Goal: Information Seeking & Learning: Find specific fact

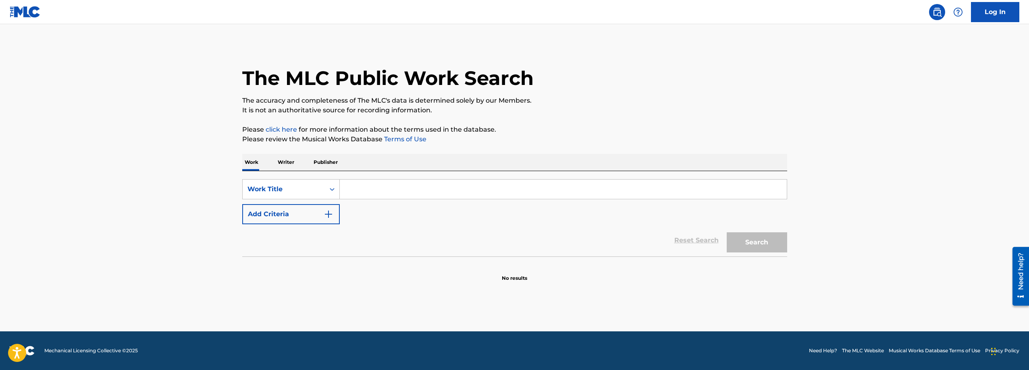
click at [372, 187] on input "Search Form" at bounding box center [563, 189] width 447 height 19
paste input "T-900.222.871-9"
type input "T-900.222.871-9"
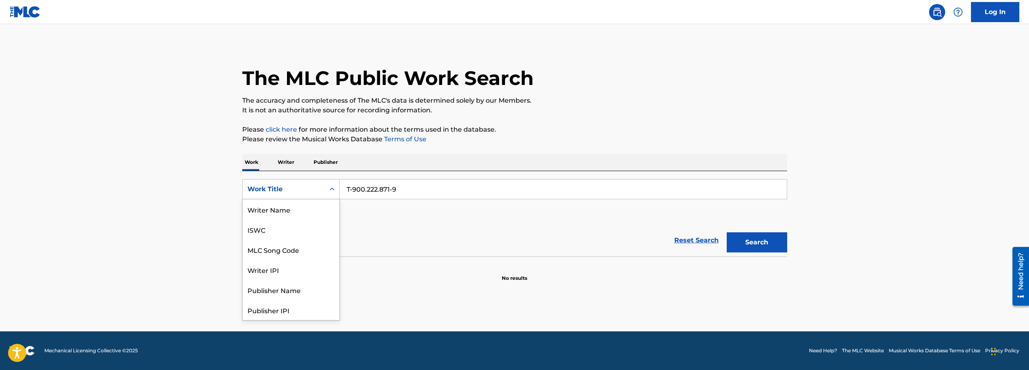
click at [323, 194] on div "Work Title" at bounding box center [284, 189] width 82 height 15
click at [294, 234] on div "ISWC" at bounding box center [291, 230] width 97 height 20
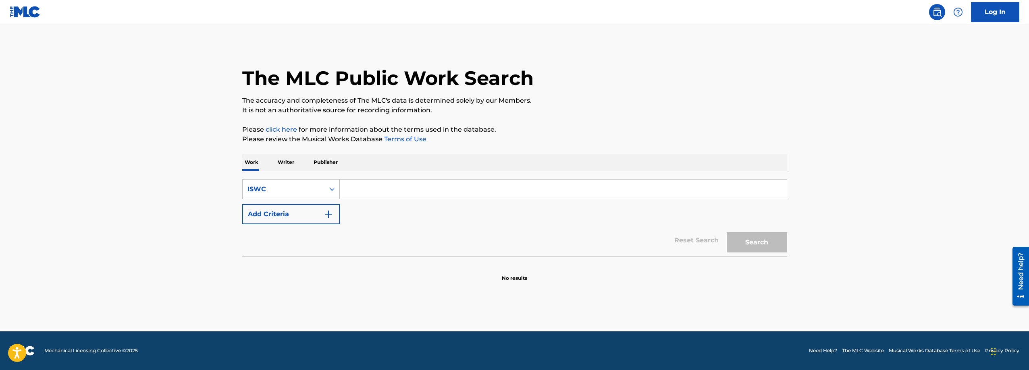
click at [375, 191] on input "Search Form" at bounding box center [563, 189] width 447 height 19
paste input "T-900.222.871-9"
click at [754, 241] on button "Search" at bounding box center [757, 243] width 60 height 20
click at [409, 188] on input "T-900.222.871-9" at bounding box center [563, 189] width 447 height 19
click at [377, 186] on input "T-900.222.871-9" at bounding box center [563, 189] width 447 height 19
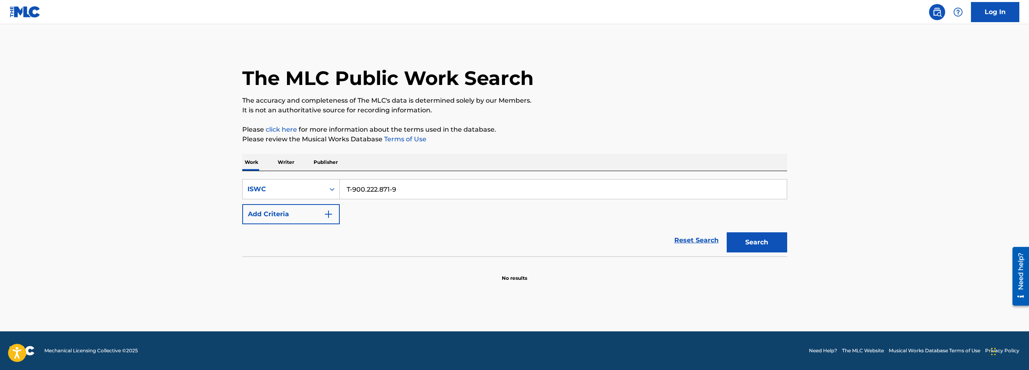
paste input "18.591.363-7"
type input "T-918.591.363-7"
click at [727, 233] on button "Search" at bounding box center [757, 243] width 60 height 20
click at [301, 195] on div "ISWC" at bounding box center [284, 189] width 82 height 15
click at [289, 213] on div "Work Title" at bounding box center [291, 210] width 97 height 20
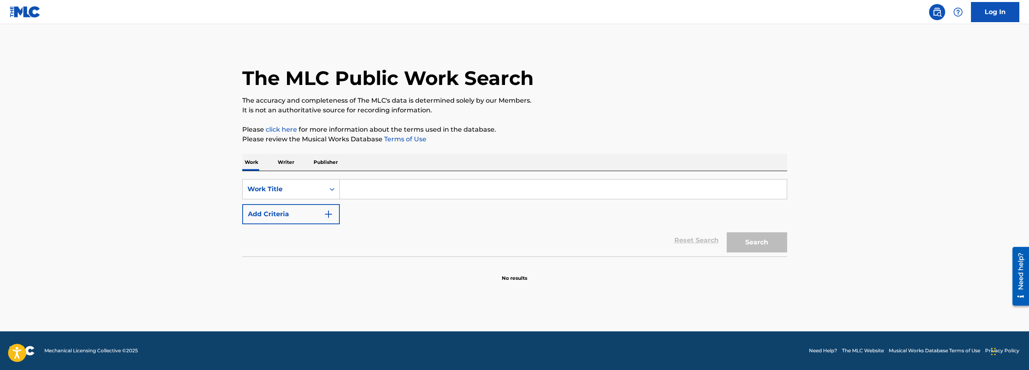
click at [387, 191] on input "Search Form" at bounding box center [563, 189] width 447 height 19
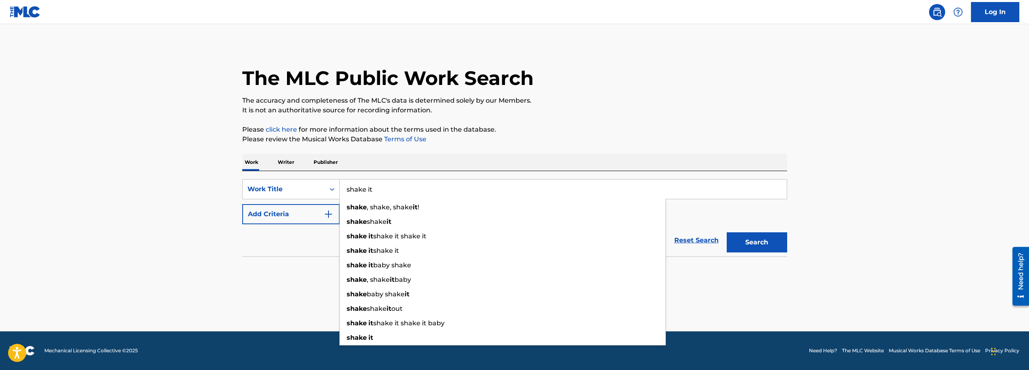
click at [262, 214] on button "Add Criteria" at bounding box center [291, 214] width 98 height 20
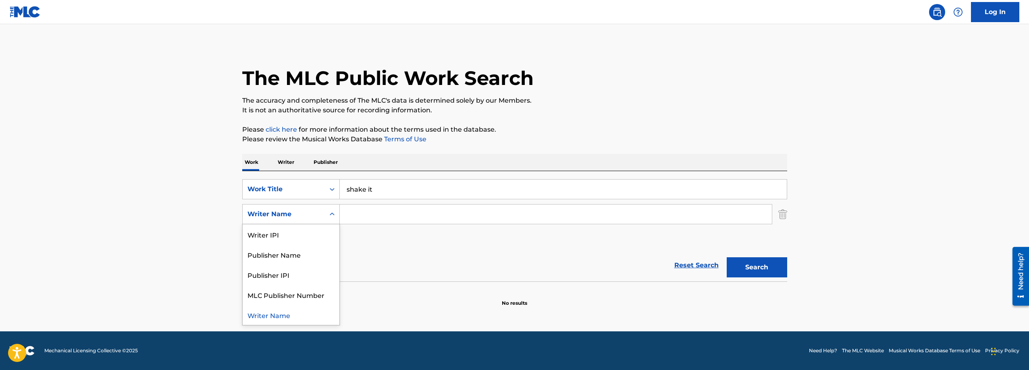
click at [301, 214] on div "Writer Name" at bounding box center [283, 215] width 73 height 10
click at [322, 212] on div "Writer Name" at bounding box center [284, 214] width 82 height 15
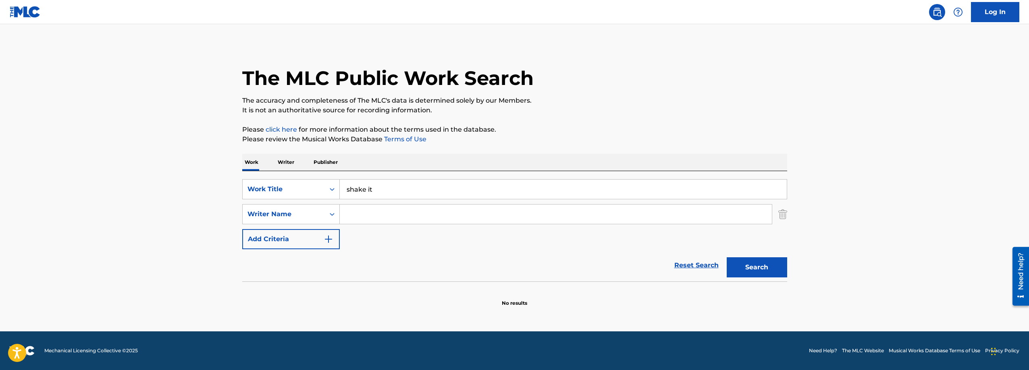
click at [782, 219] on img "Search Form" at bounding box center [782, 214] width 9 height 20
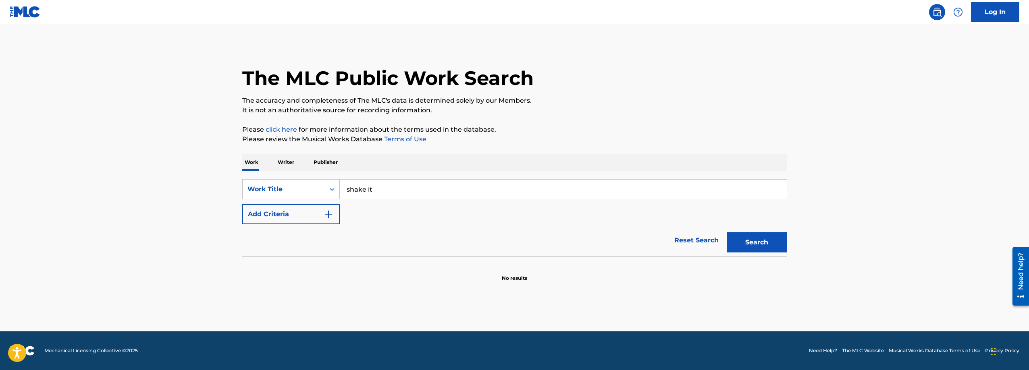
click at [767, 245] on button "Search" at bounding box center [757, 243] width 60 height 20
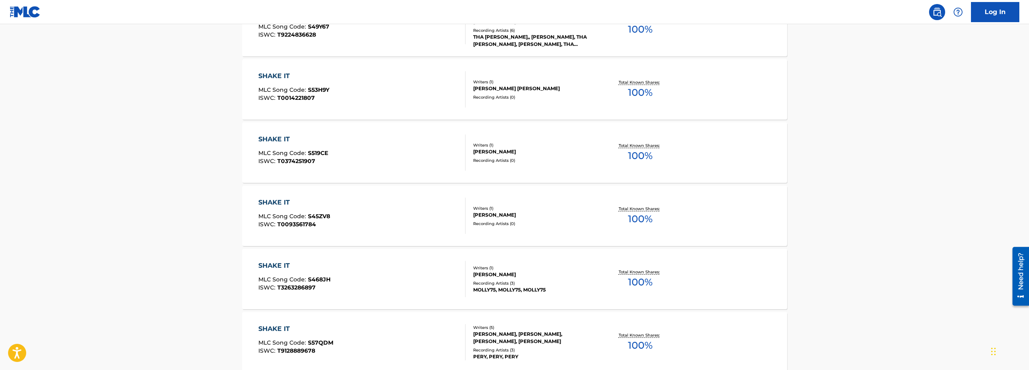
scroll to position [616, 0]
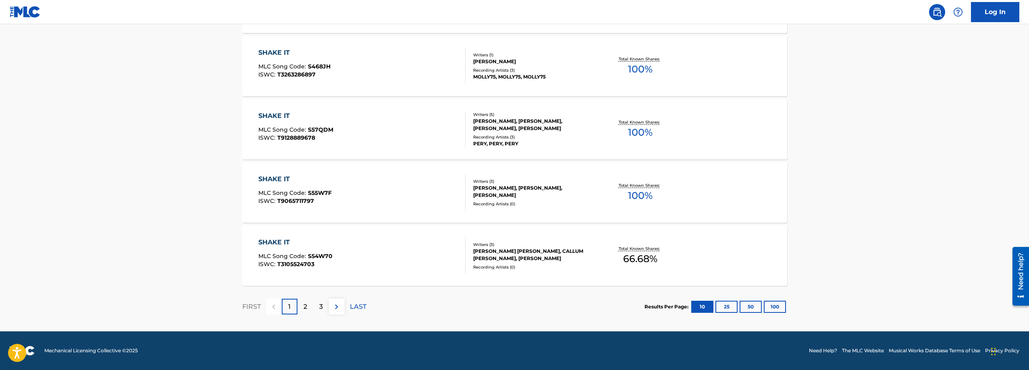
click at [771, 307] on button "100" at bounding box center [775, 307] width 22 height 12
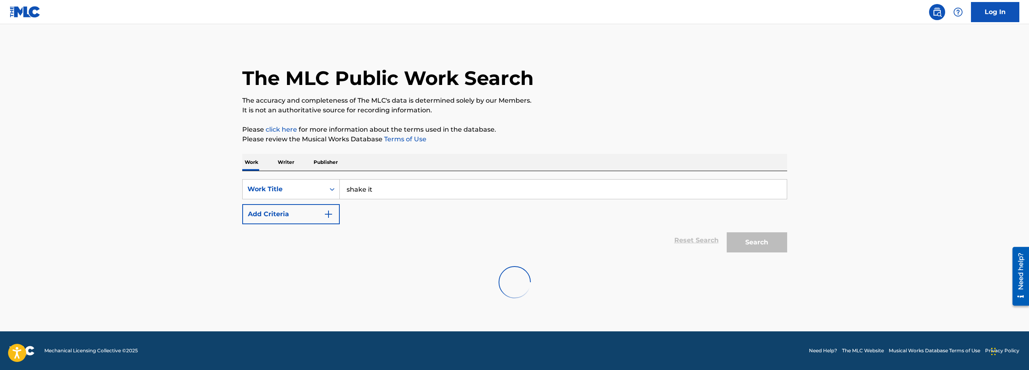
scroll to position [0, 0]
click at [794, 116] on div "The MLC Public Work Search The accuracy and completeness of The MLC's data is d…" at bounding box center [515, 176] width 564 height 264
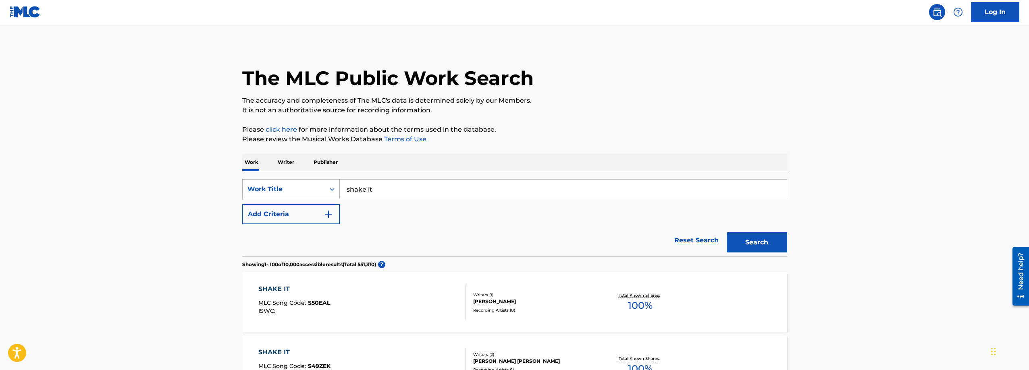
drag, startPoint x: 386, startPoint y: 186, endPoint x: 258, endPoint y: 188, distance: 128.2
click at [270, 191] on div "SearchWithCriteria9221da21-4132-4926-b40e-b6c8155a6e9e Work Title shake it" at bounding box center [514, 189] width 545 height 20
paste input "20 Alegre Y Mujeriego"
click at [759, 244] on button "Search" at bounding box center [757, 243] width 60 height 20
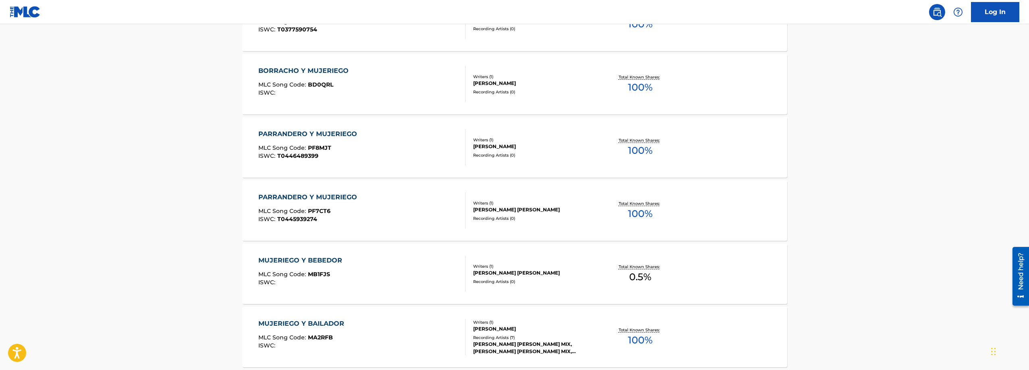
scroll to position [2949, 0]
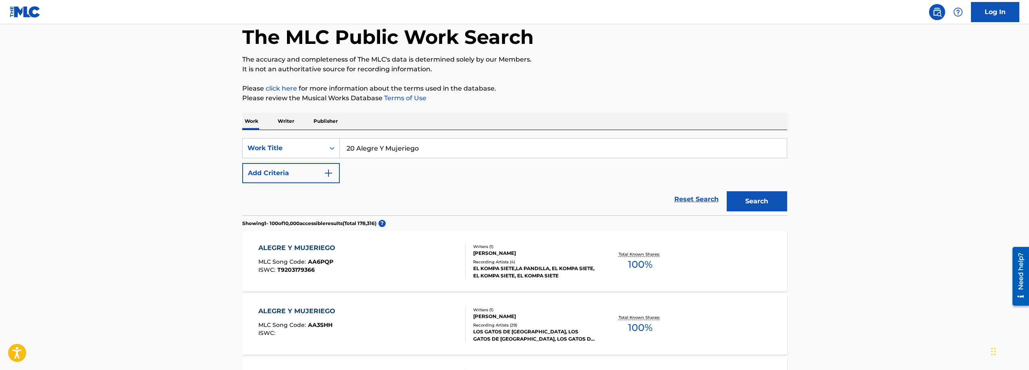
scroll to position [81, 0]
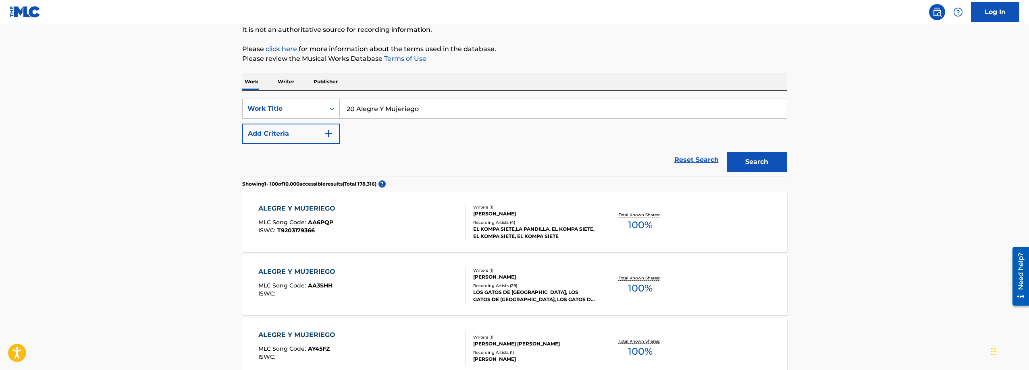
click at [316, 131] on button "Add Criteria" at bounding box center [291, 134] width 98 height 20
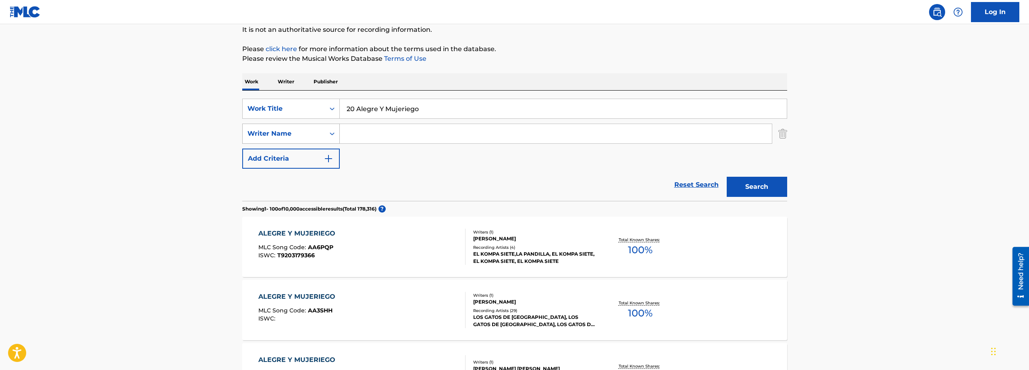
click at [330, 131] on icon "Search Form" at bounding box center [332, 134] width 8 height 8
click at [379, 106] on input "20 Alegre Y Mujeriego" at bounding box center [563, 108] width 447 height 19
click at [781, 137] on img "Search Form" at bounding box center [782, 134] width 9 height 20
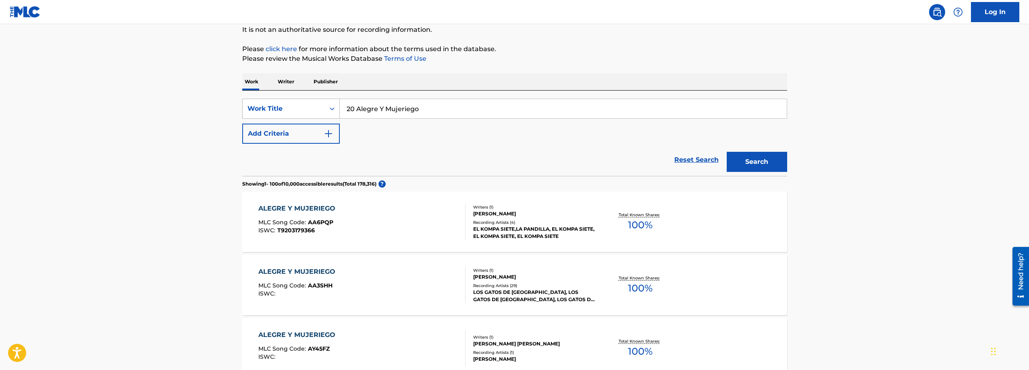
drag, startPoint x: 458, startPoint y: 111, endPoint x: 304, endPoint y: 102, distance: 154.2
click at [306, 100] on div "SearchWithCriteria9221da21-4132-4926-b40e-b6c8155a6e9e Work Title 20 Alegre Y M…" at bounding box center [514, 109] width 545 height 20
paste input "T9181849967"
type input "T9181849967"
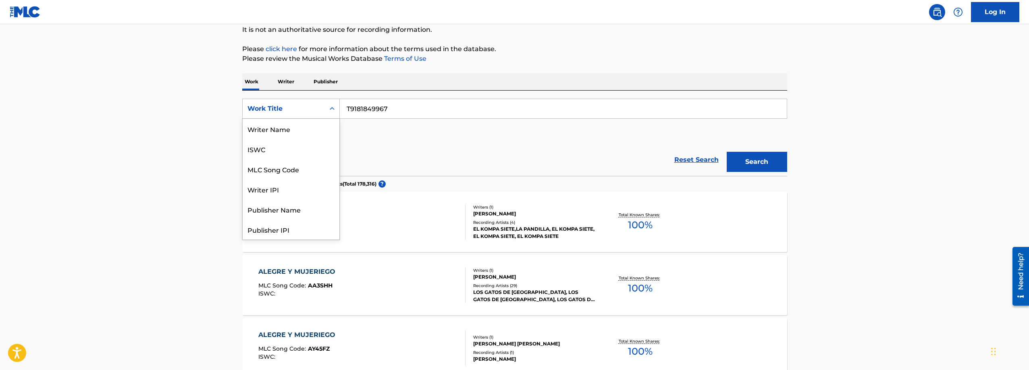
click at [299, 107] on div "Work Title" at bounding box center [283, 109] width 73 height 10
click at [281, 147] on div "ISWC" at bounding box center [291, 149] width 97 height 20
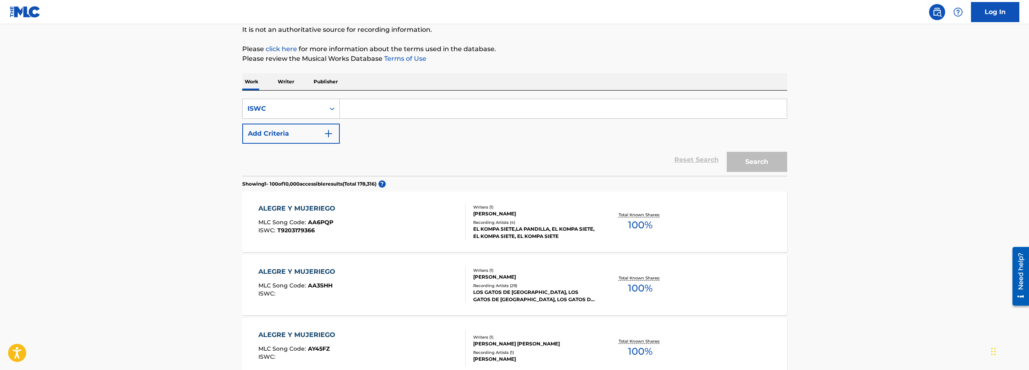
click at [557, 106] on input "Search Form" at bounding box center [563, 108] width 447 height 19
paste input "T9181849967"
click at [766, 177] on section "Showing 1 - 100 of 10,000 accessible results (Total 178,316 ) ?" at bounding box center [514, 182] width 545 height 12
click at [764, 165] on button "Search" at bounding box center [757, 162] width 60 height 20
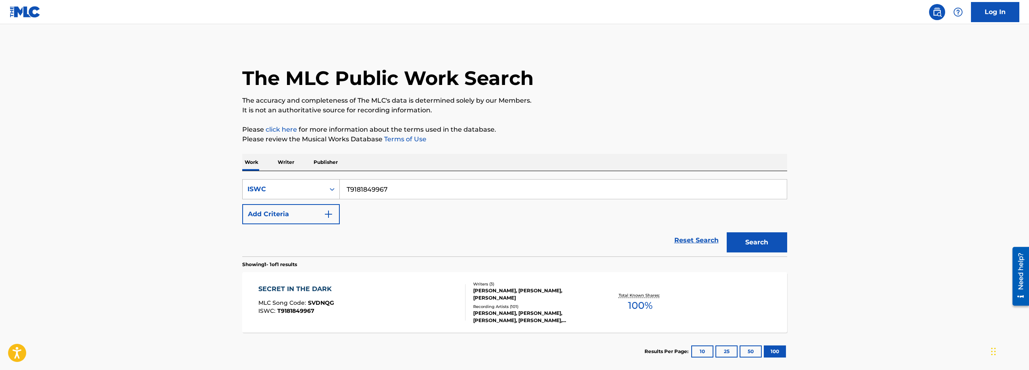
drag, startPoint x: 409, startPoint y: 183, endPoint x: 316, endPoint y: 182, distance: 92.7
click at [319, 183] on div "SearchWithCriteria72e8a9e1-cf9b-4f73-b6a5-153d577d6a2d ISWC T9181849967" at bounding box center [514, 189] width 545 height 20
paste input "-037.208.833-9"
click at [727, 233] on button "Search" at bounding box center [757, 243] width 60 height 20
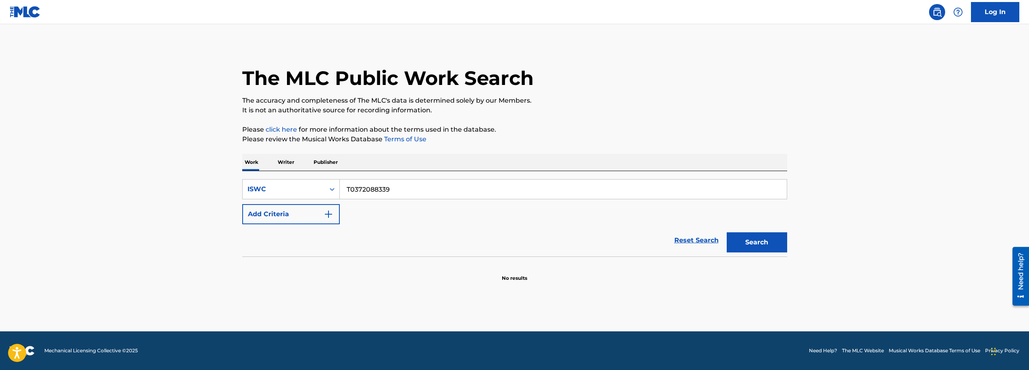
type input "T0372088339"
click at [727, 233] on button "Search" at bounding box center [757, 243] width 60 height 20
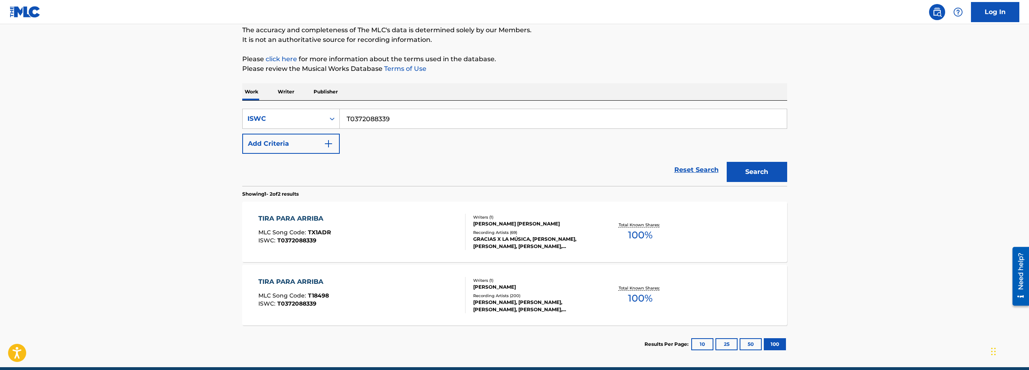
scroll to position [106, 0]
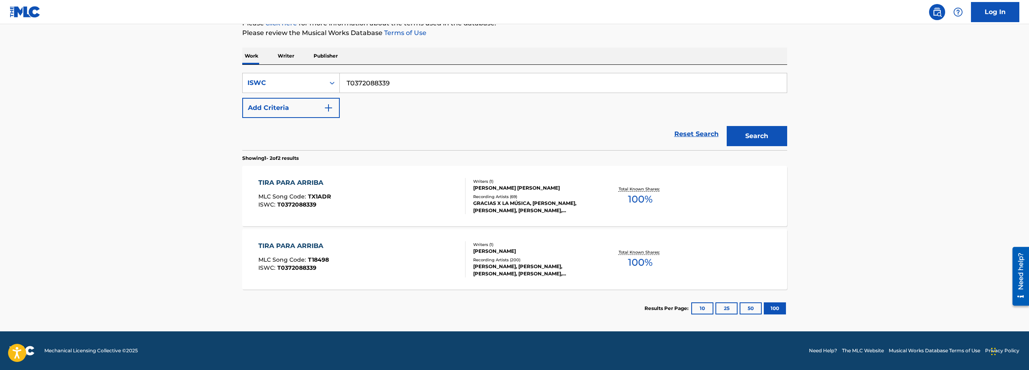
click at [445, 260] on div "TIRA PARA ARRIBA MLC Song Code : T18498 ISWC : T0372088339" at bounding box center [361, 259] width 207 height 36
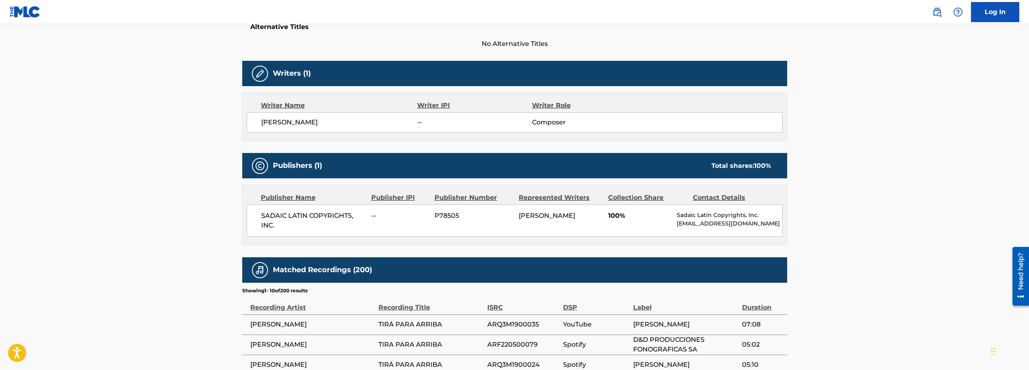
scroll to position [127, 0]
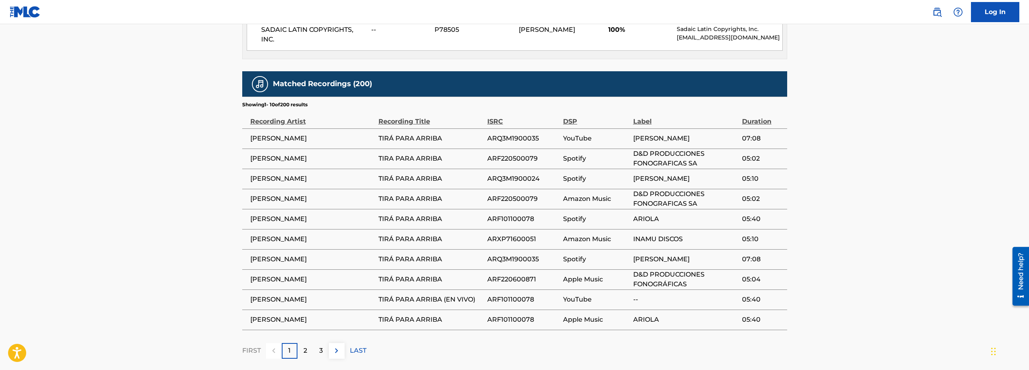
scroll to position [106, 0]
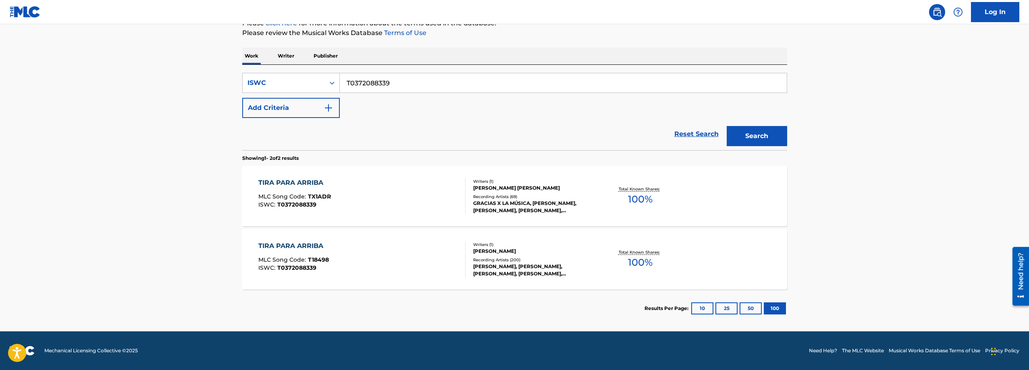
click at [524, 206] on div "GRACIAS X LA MÚSICA, [PERSON_NAME], [PERSON_NAME], [PERSON_NAME], [PERSON_NAME]…" at bounding box center [534, 207] width 122 height 15
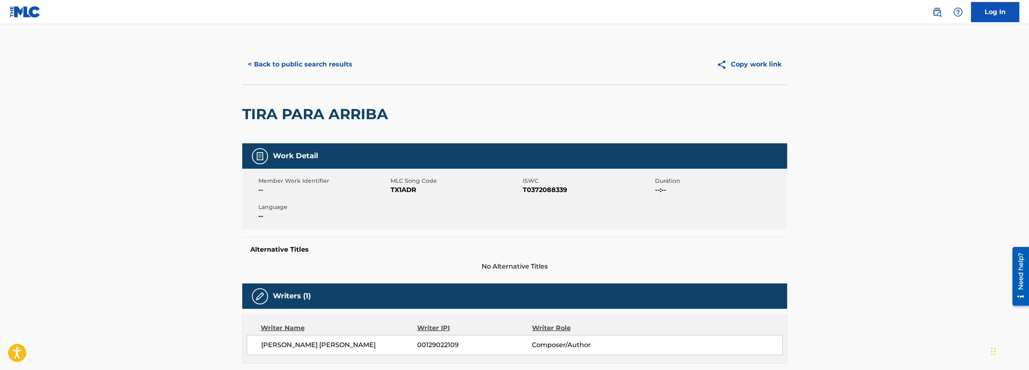
drag, startPoint x: 527, startPoint y: 158, endPoint x: 529, endPoint y: 152, distance: 6.8
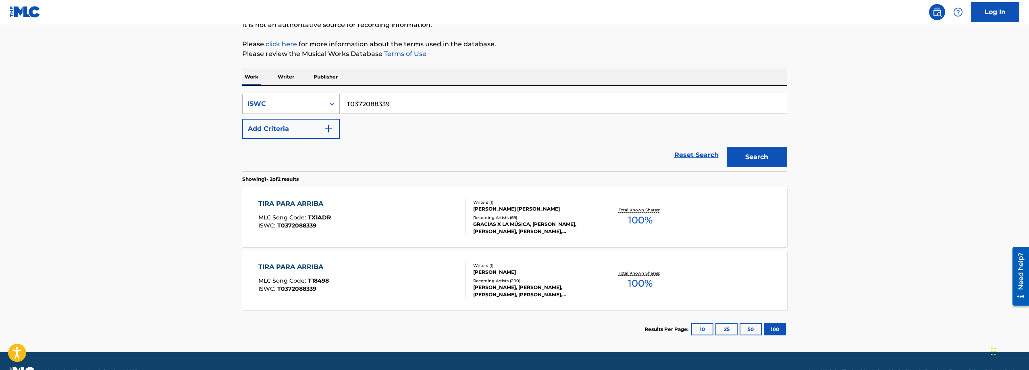
click at [306, 100] on div "ISWC" at bounding box center [283, 104] width 73 height 10
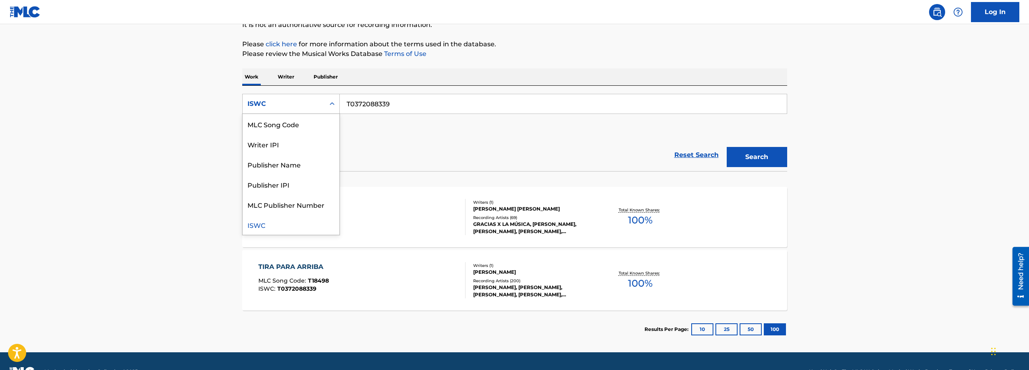
scroll to position [0, 0]
click at [302, 123] on div "Work Title" at bounding box center [291, 124] width 97 height 20
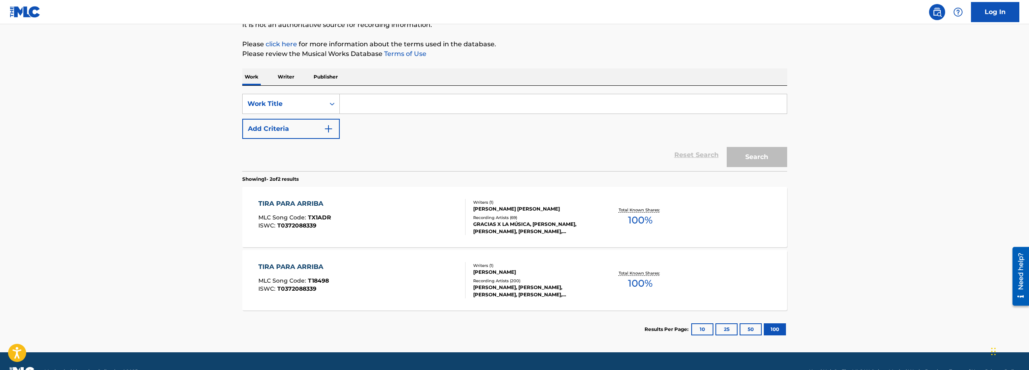
click at [414, 107] on input "Search Form" at bounding box center [563, 103] width 447 height 19
click at [727, 147] on button "Search" at bounding box center [757, 157] width 60 height 20
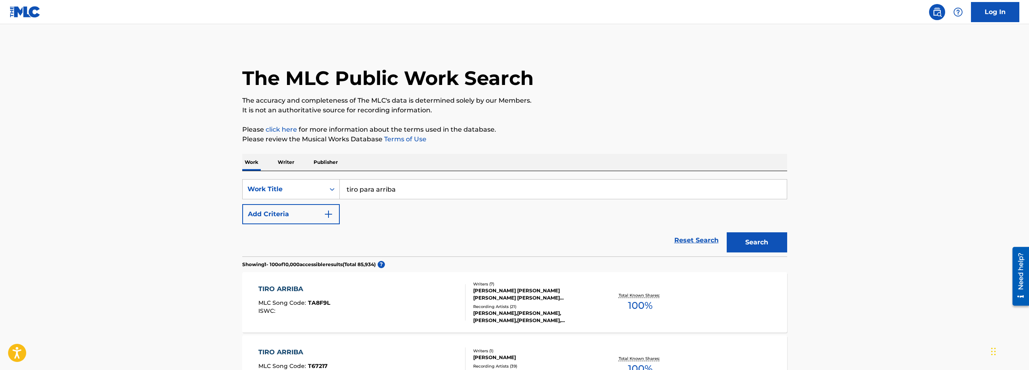
click at [355, 188] on input "tiro para arriba" at bounding box center [563, 189] width 447 height 19
click at [727, 233] on button "Search" at bounding box center [757, 243] width 60 height 20
drag, startPoint x: 412, startPoint y: 193, endPoint x: 318, endPoint y: 192, distance: 93.1
click at [318, 192] on div "SearchWithCriteria207e41d5-278e-4a45-80ba-49934c157070 Work Title tiró para arr…" at bounding box center [514, 189] width 545 height 20
paste input "Los Sótanos del Infierno"
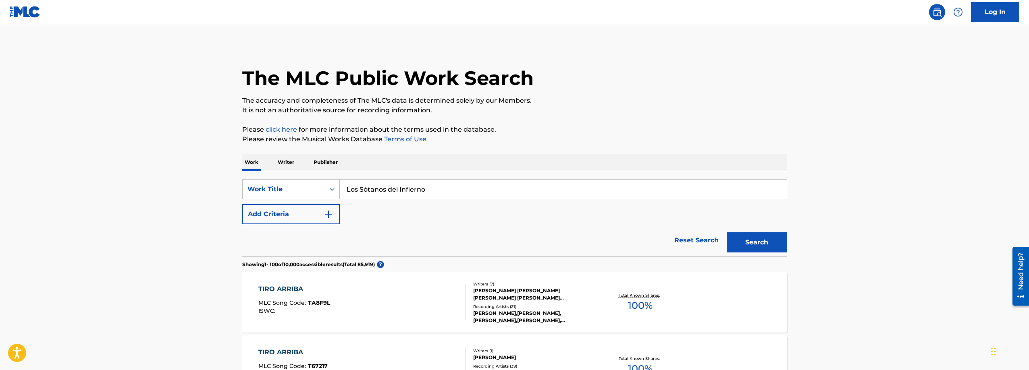
type input "Los Sótanos del Infierno"
click at [772, 245] on button "Search" at bounding box center [757, 243] width 60 height 20
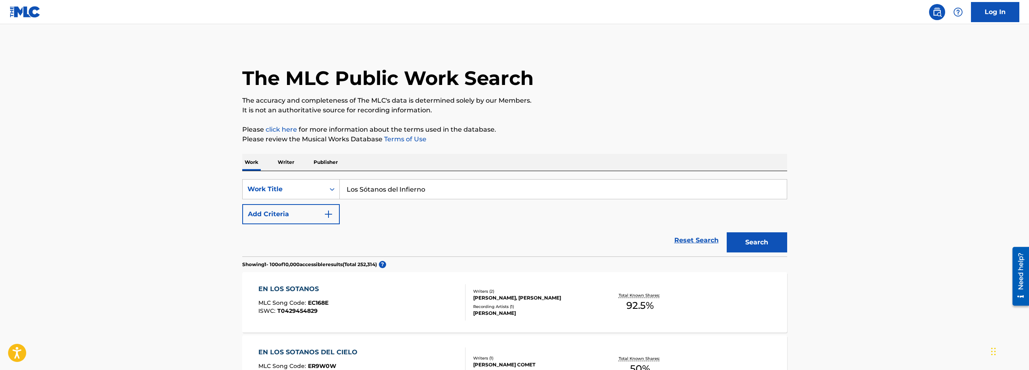
click at [314, 207] on button "Add Criteria" at bounding box center [291, 214] width 98 height 20
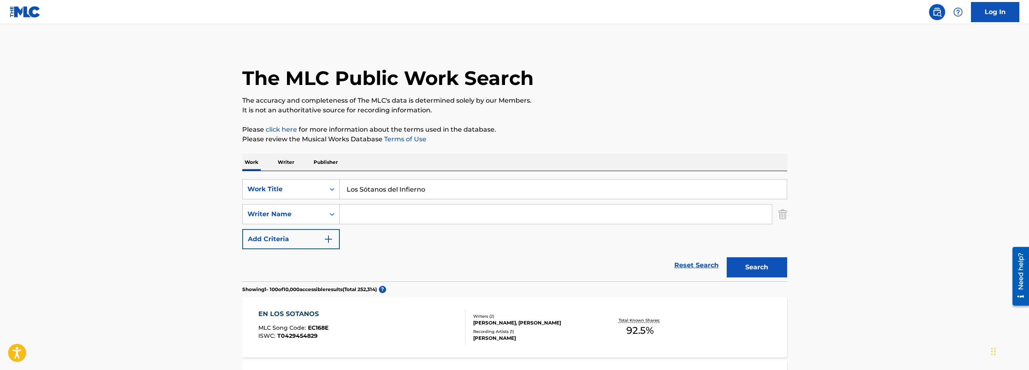
click at [383, 210] on input "Search Form" at bounding box center [556, 214] width 432 height 19
paste input "[PERSON_NAME]"
type input "[PERSON_NAME]"
click at [768, 269] on button "Search" at bounding box center [757, 268] width 60 height 20
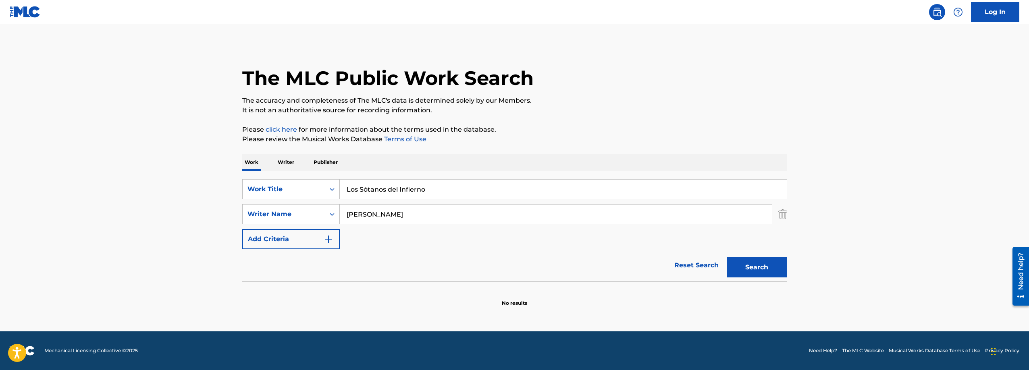
click at [365, 188] on input "Los Sótanos del Infierno" at bounding box center [563, 189] width 447 height 19
click at [727, 258] on button "Search" at bounding box center [757, 268] width 60 height 20
type input "Los Sotanos del Infierno"
click at [430, 214] on input "[PERSON_NAME]" at bounding box center [556, 214] width 432 height 19
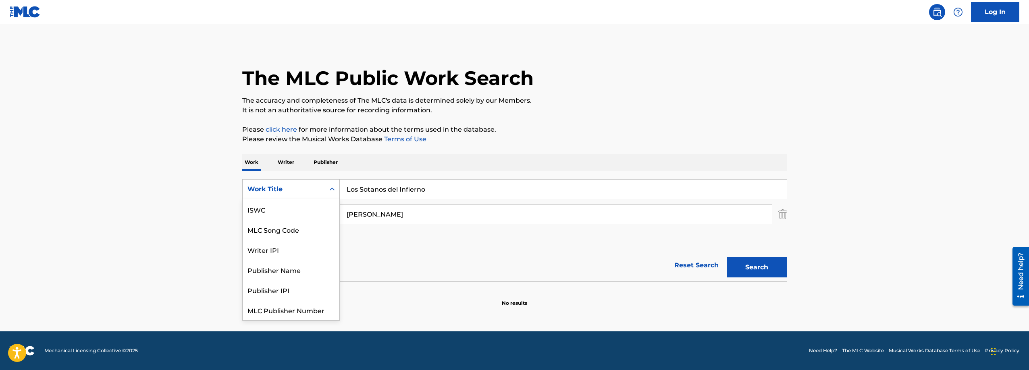
click at [306, 188] on div "Work Title" at bounding box center [283, 190] width 73 height 10
click at [235, 158] on div "The MLC Public Work Search The accuracy and completeness of The MLC's data is d…" at bounding box center [515, 175] width 564 height 263
click at [286, 189] on div "Work Title" at bounding box center [283, 190] width 73 height 10
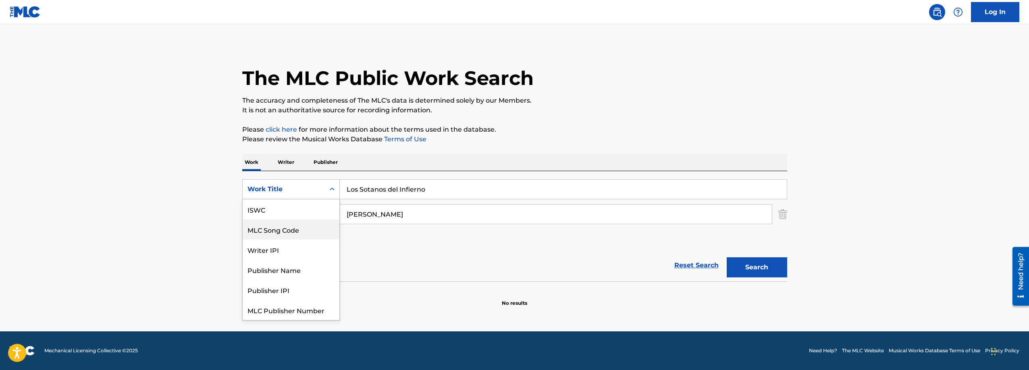
click at [279, 214] on div "ISWC" at bounding box center [291, 210] width 97 height 20
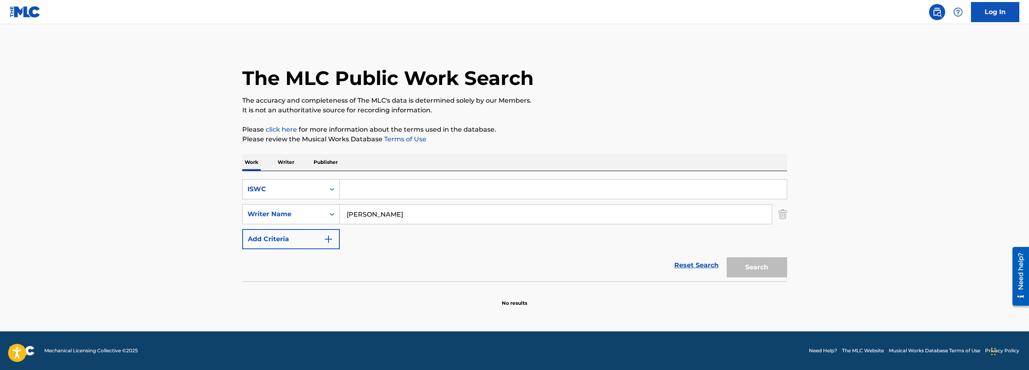
click at [400, 187] on input "Search Form" at bounding box center [563, 189] width 447 height 19
paste input "T3094745850"
click at [784, 214] on img "Search Form" at bounding box center [782, 214] width 9 height 20
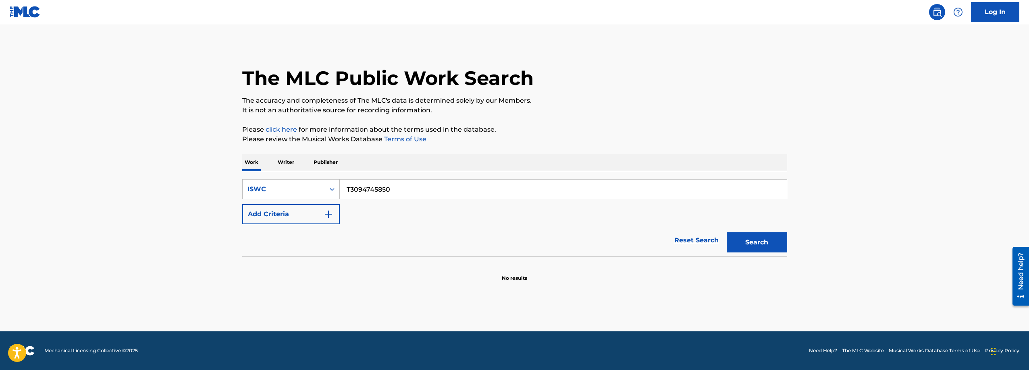
click at [766, 245] on button "Search" at bounding box center [757, 243] width 60 height 20
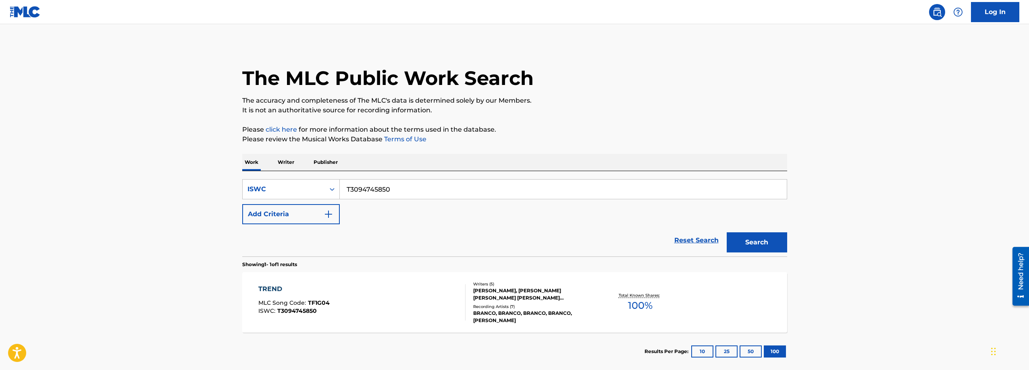
click at [386, 190] on input "T3094745850" at bounding box center [563, 189] width 447 height 19
paste input "Roly-Poly in [GEOGRAPHIC_DATA]"
type input "Roly-Poly in [GEOGRAPHIC_DATA]"
click at [321, 190] on div "ISWC" at bounding box center [284, 189] width 82 height 15
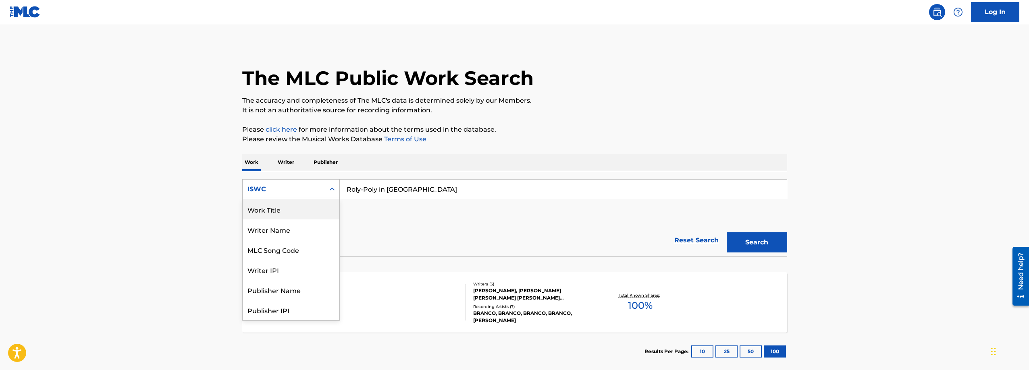
click at [293, 209] on div "Work Title" at bounding box center [291, 210] width 97 height 20
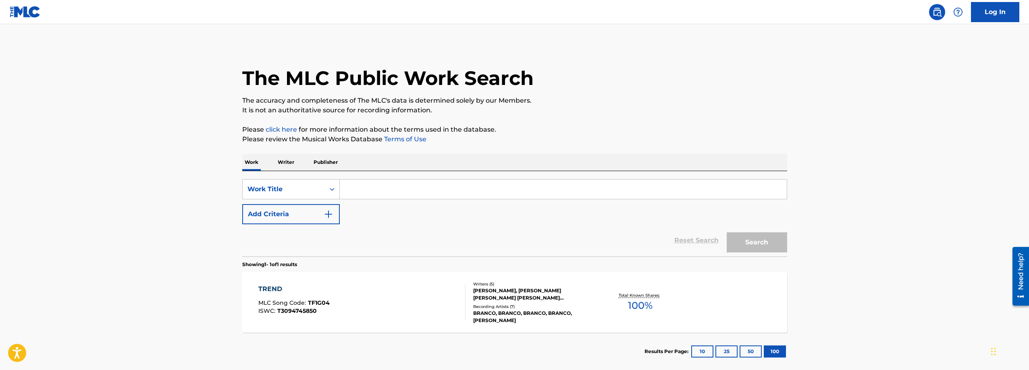
click at [516, 195] on input "Search Form" at bounding box center [563, 189] width 447 height 19
paste input "Roly-Poly in [GEOGRAPHIC_DATA]"
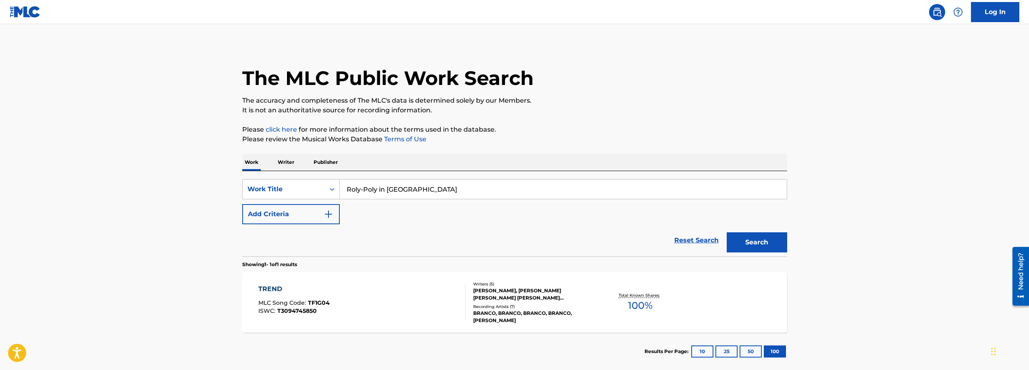
click at [764, 239] on button "Search" at bounding box center [757, 243] width 60 height 20
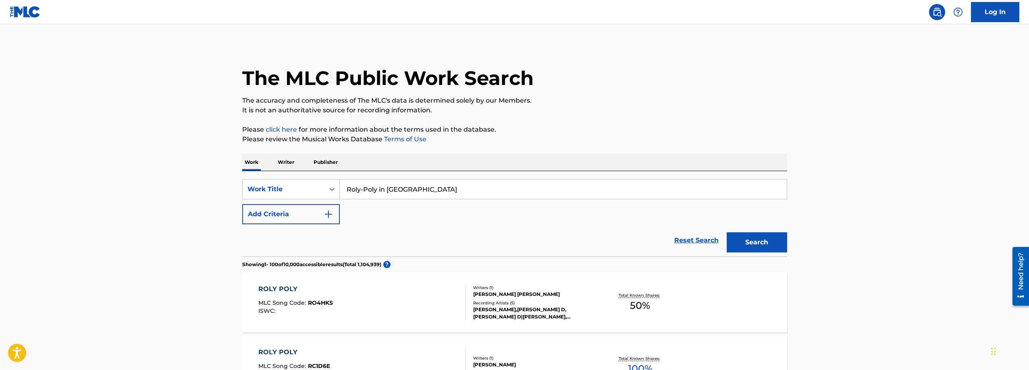
drag, startPoint x: 387, startPoint y: 189, endPoint x: 513, endPoint y: 188, distance: 126.2
click at [513, 188] on input "Roly-Poly in [GEOGRAPHIC_DATA]" at bounding box center [563, 189] width 447 height 19
type input "Roly-Poly in [GEOGRAPHIC_DATA]"
click at [727, 233] on button "Search" at bounding box center [757, 243] width 60 height 20
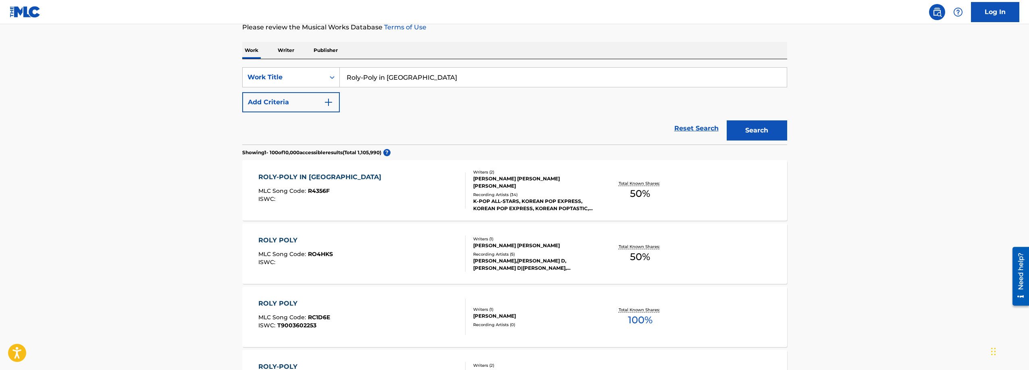
scroll to position [121, 0]
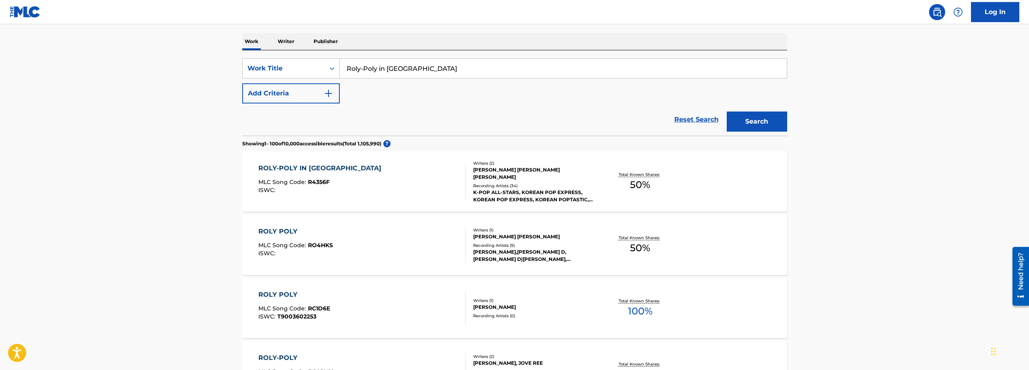
click at [542, 183] on div "Recording Artists ( 34 )" at bounding box center [534, 186] width 122 height 6
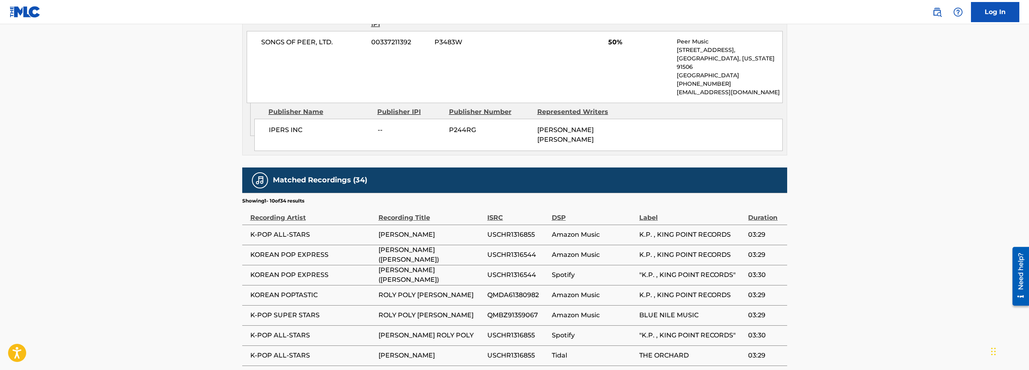
scroll to position [578, 0]
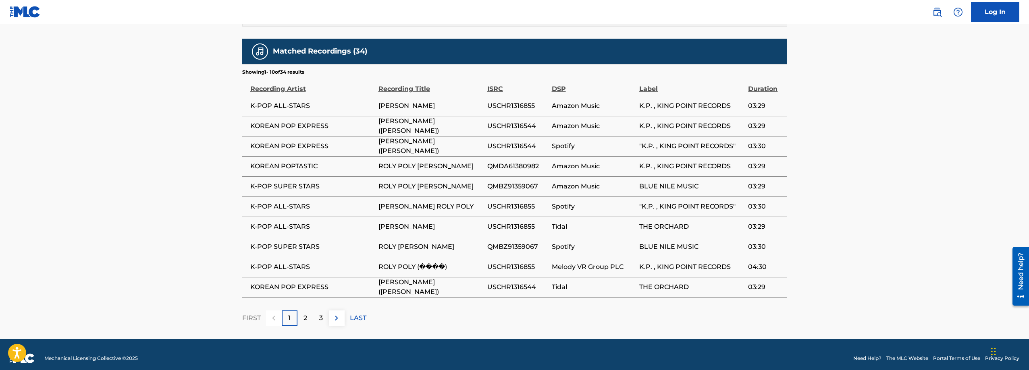
click at [337, 314] on img at bounding box center [337, 319] width 10 height 10
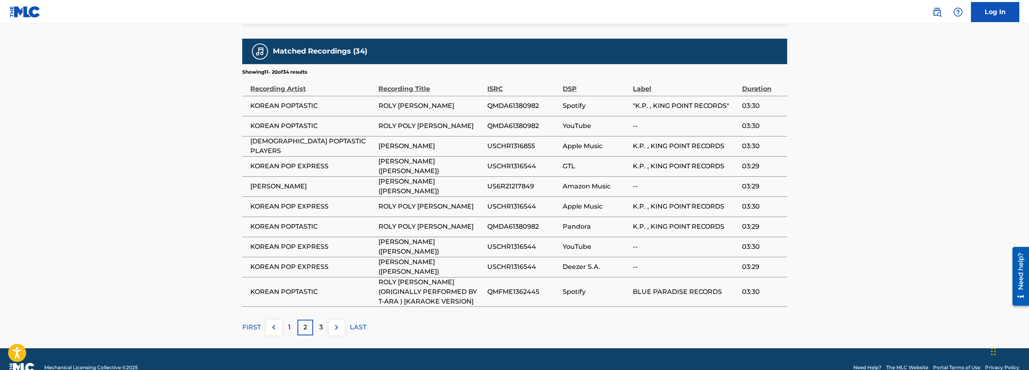
click at [334, 323] on img at bounding box center [337, 328] width 10 height 10
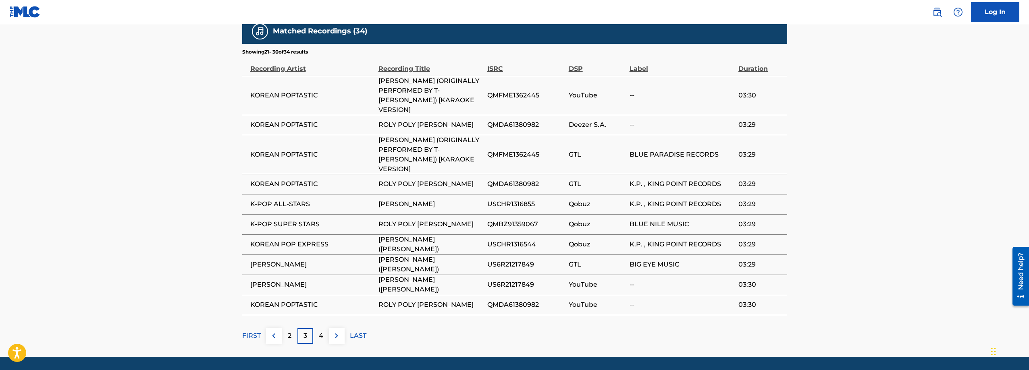
scroll to position [615, 0]
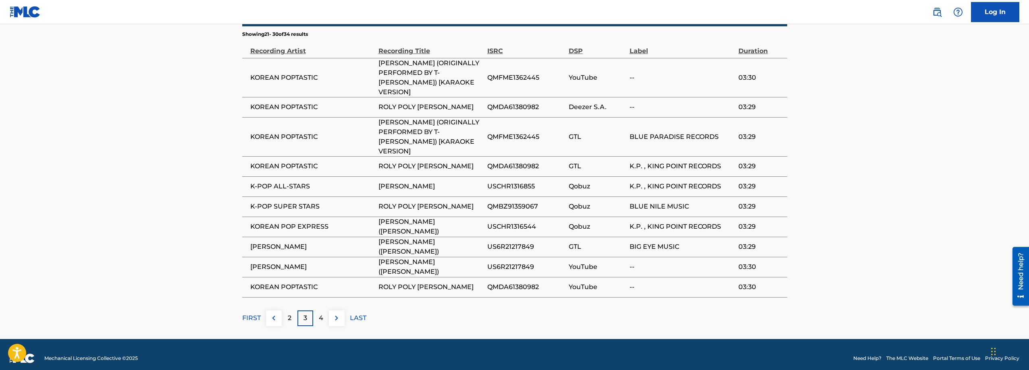
click at [334, 314] on img at bounding box center [337, 319] width 10 height 10
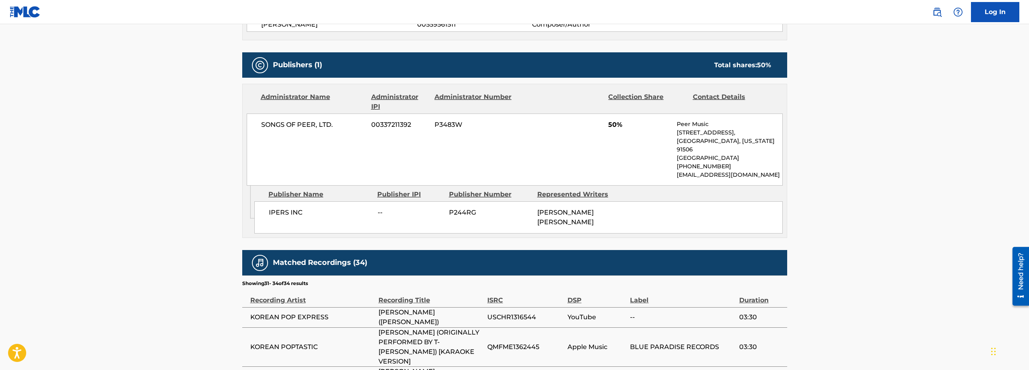
scroll to position [476, 0]
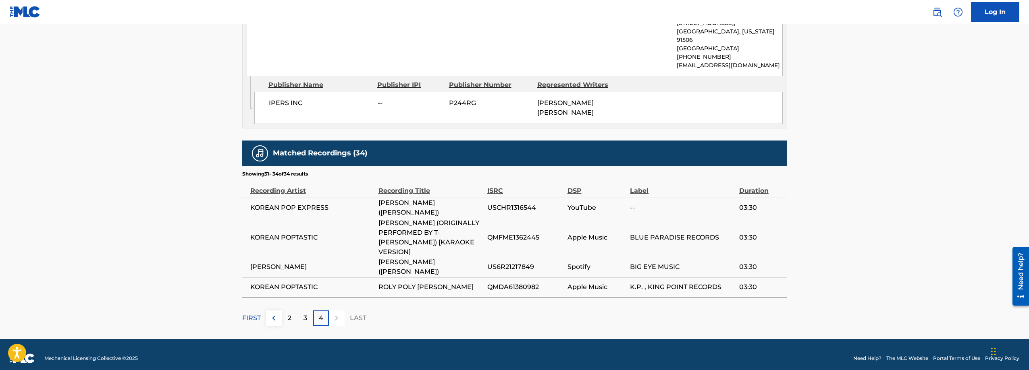
click at [250, 314] on p "FIRST" at bounding box center [251, 319] width 19 height 10
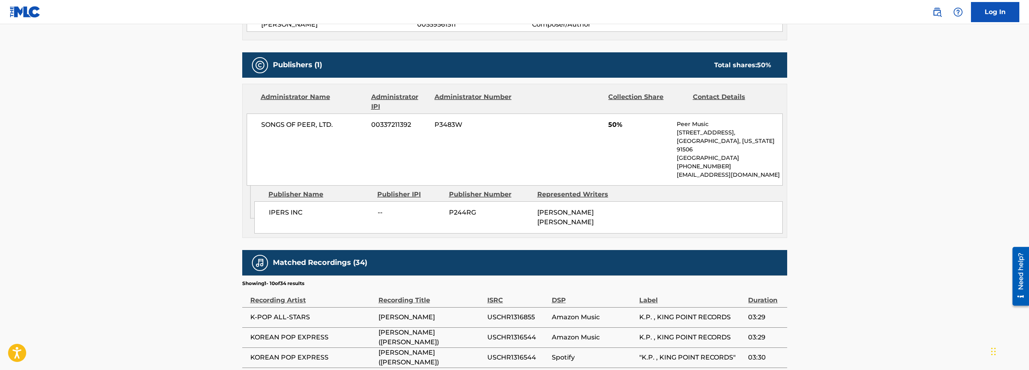
scroll to position [578, 0]
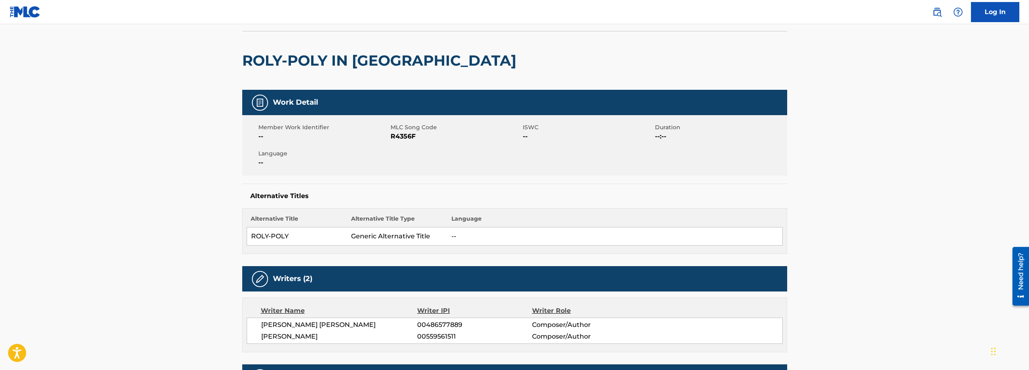
scroll to position [0, 0]
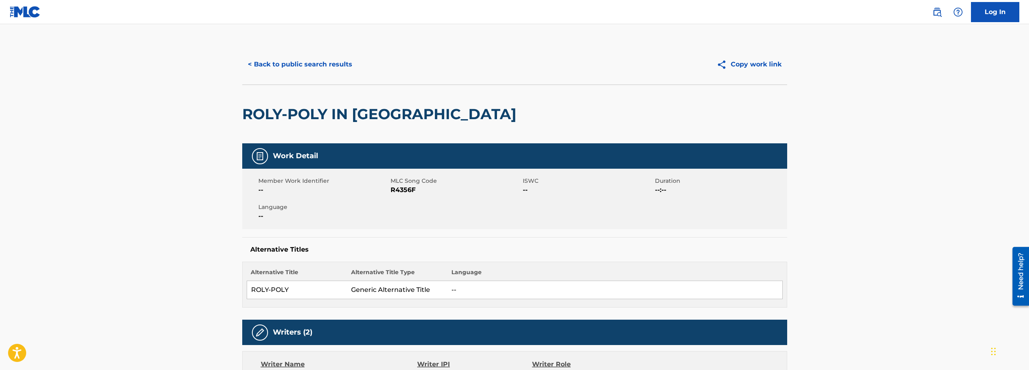
click at [343, 67] on button "< Back to public search results" at bounding box center [300, 64] width 116 height 20
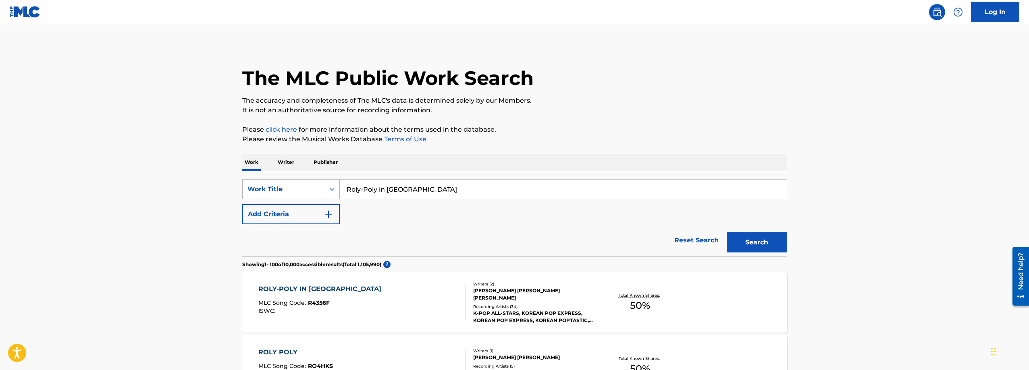
drag, startPoint x: 385, startPoint y: 187, endPoint x: 338, endPoint y: 186, distance: 47.2
click at [338, 186] on div "SearchWithCriteriad791a491-c61a-4aad-94a9-5f0f01b2ca54 Work Title Roly-Poly in …" at bounding box center [514, 189] width 545 height 20
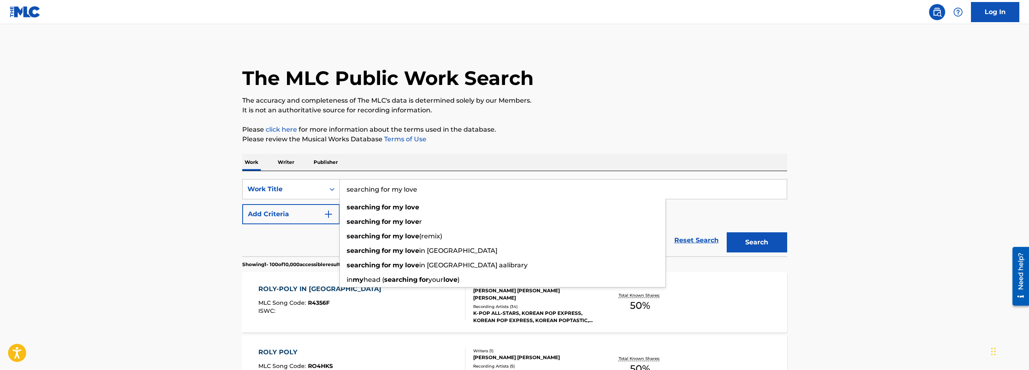
type input "searching for my love"
click at [727, 233] on button "Search" at bounding box center [757, 243] width 60 height 20
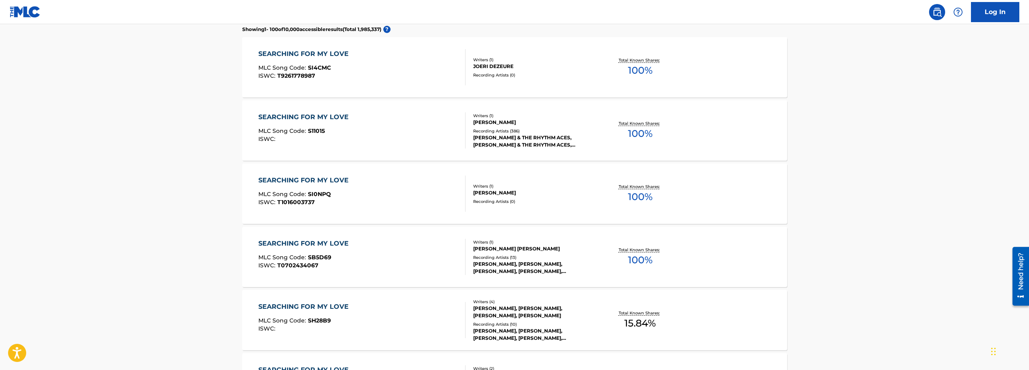
scroll to position [250, 0]
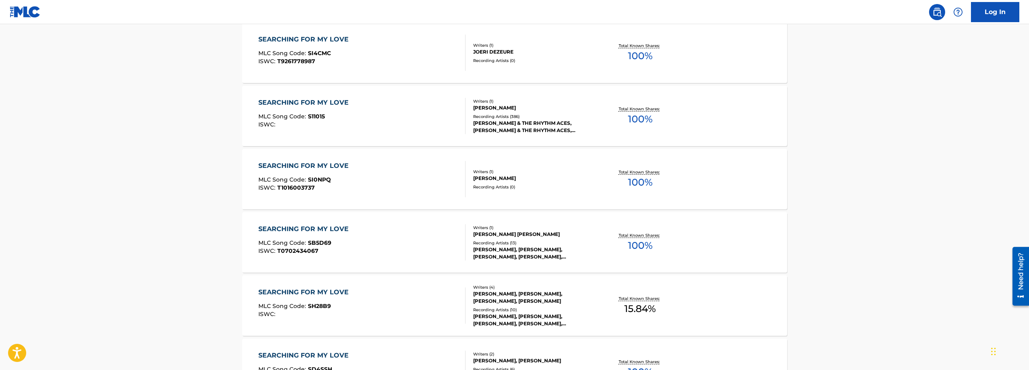
click at [564, 302] on div "[PERSON_NAME], [PERSON_NAME], [PERSON_NAME], [PERSON_NAME]" at bounding box center [534, 298] width 122 height 15
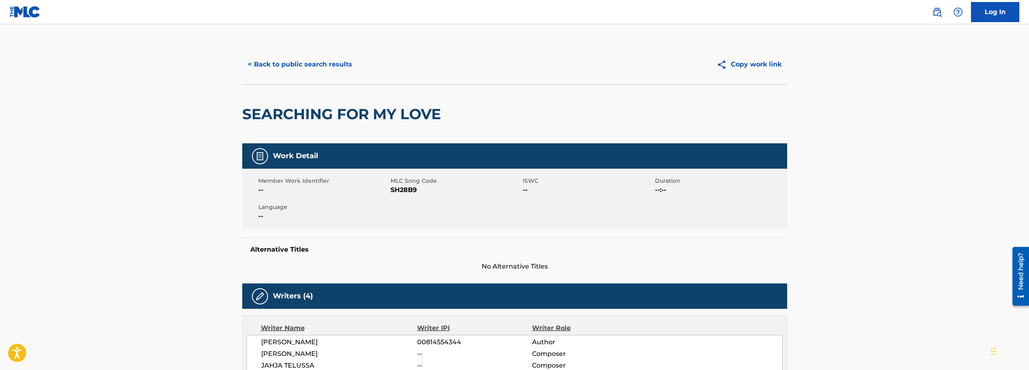
click at [312, 67] on button "< Back to public search results" at bounding box center [300, 64] width 116 height 20
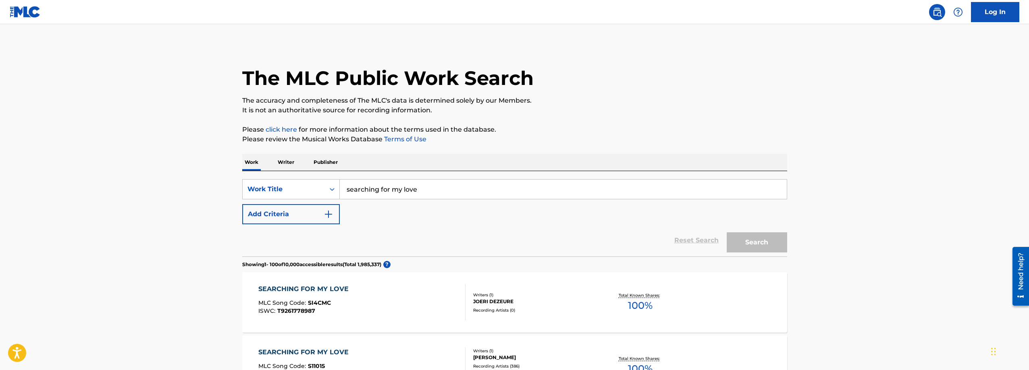
scroll to position [271, 0]
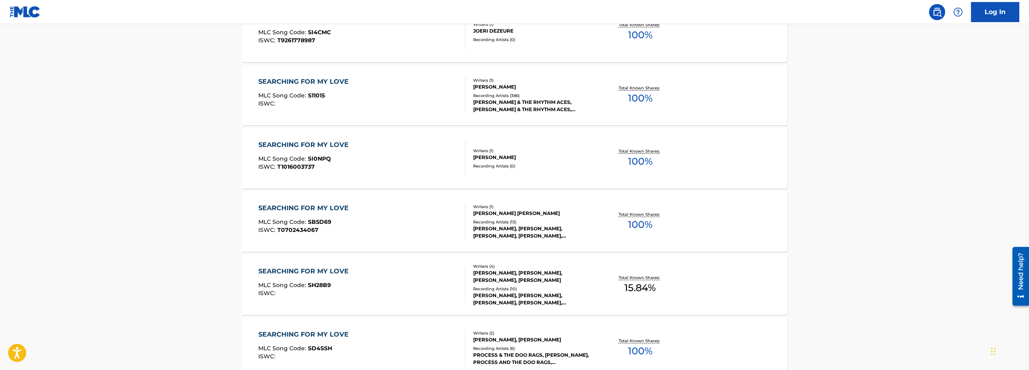
click at [557, 85] on div "[PERSON_NAME]" at bounding box center [534, 86] width 122 height 7
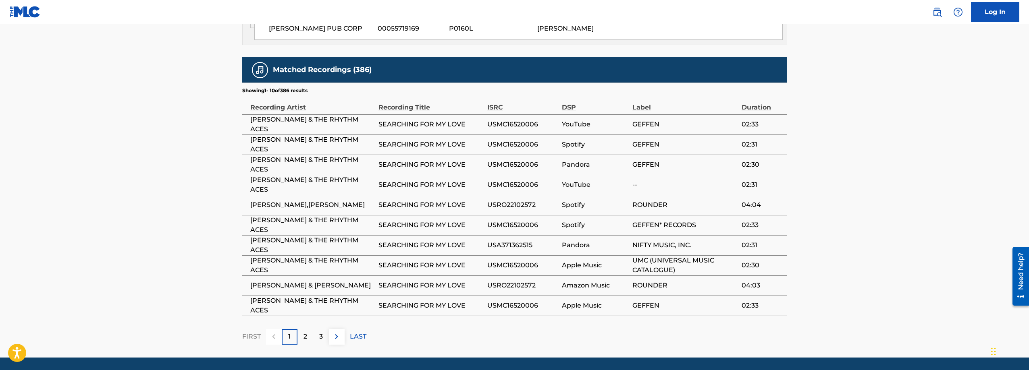
scroll to position [510, 0]
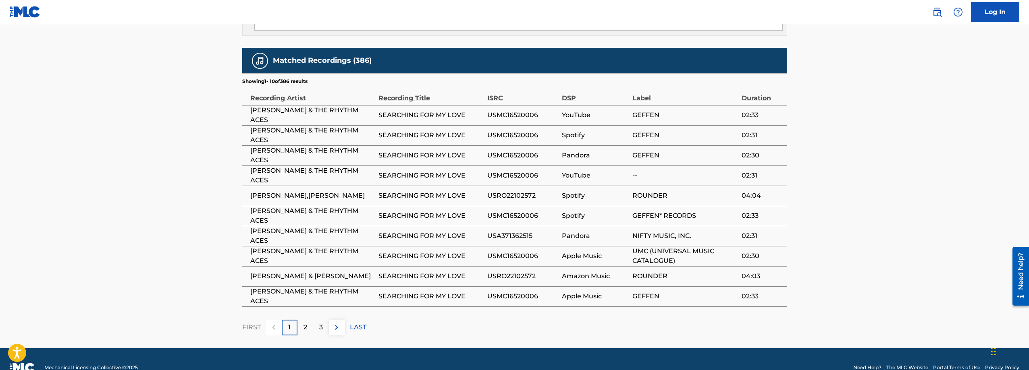
click at [333, 323] on img at bounding box center [337, 328] width 10 height 10
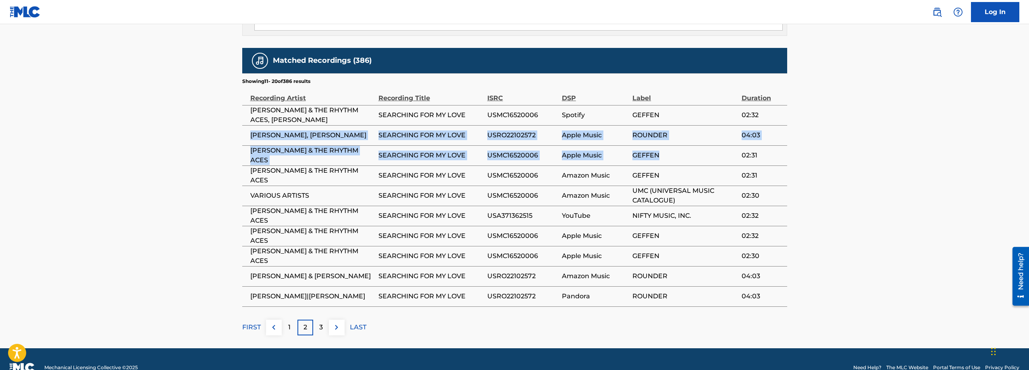
drag, startPoint x: 324, startPoint y: 117, endPoint x: 852, endPoint y: 141, distance: 528.1
click at [776, 139] on tbody "[PERSON_NAME] & THE RHYTHM ACES, [PERSON_NAME] SEARCHING FOR MY LOVE USMC165200…" at bounding box center [514, 206] width 545 height 202
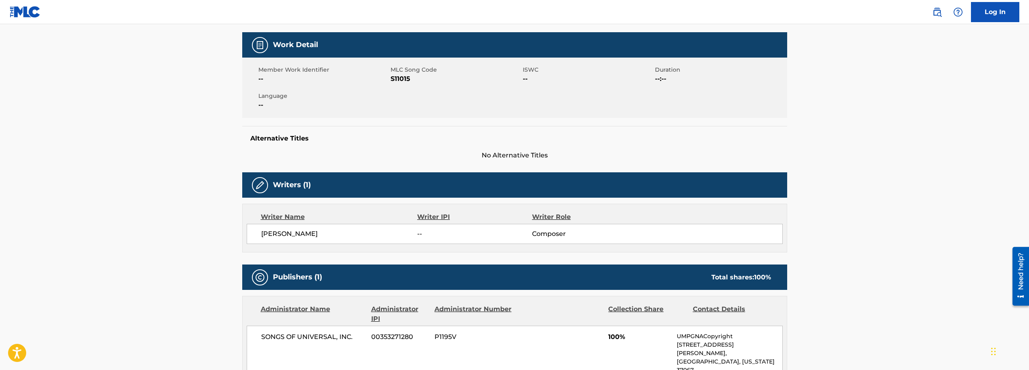
scroll to position [26, 0]
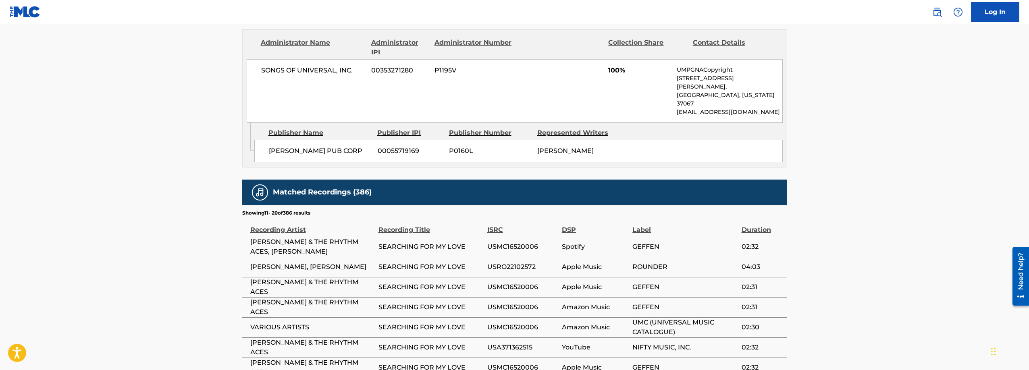
scroll to position [510, 0]
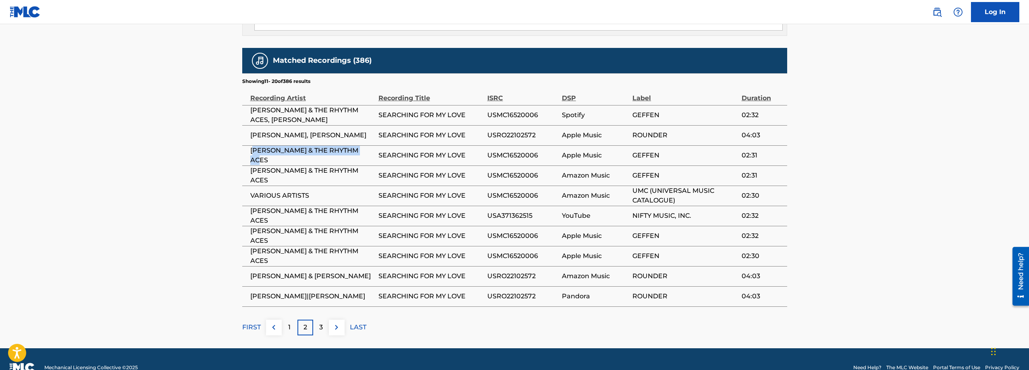
drag, startPoint x: 370, startPoint y: 138, endPoint x: 432, endPoint y: 145, distance: 62.9
click at [387, 145] on tr "[PERSON_NAME] & THE RHYTHM ACES SEARCHING FOR MY LOVE USMC16520006 Apple Music …" at bounding box center [514, 155] width 545 height 20
drag, startPoint x: 278, startPoint y: 112, endPoint x: 476, endPoint y: 115, distance: 198.7
click at [436, 125] on tr "[PERSON_NAME], [PERSON_NAME] SEARCHING FOR MY LOVE USRO22102572 Apple Music ROU…" at bounding box center [514, 135] width 545 height 20
drag, startPoint x: 610, startPoint y: 119, endPoint x: 680, endPoint y: 125, distance: 70.0
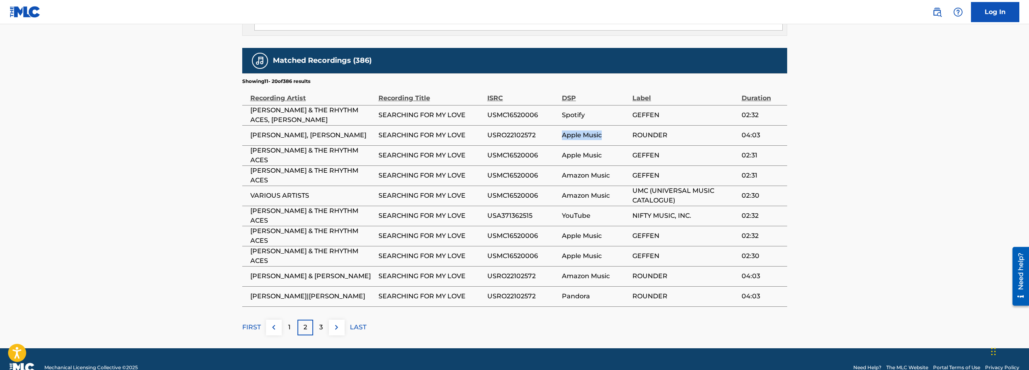
click at [640, 125] on tr "[PERSON_NAME], [PERSON_NAME] SEARCHING FOR MY LOVE USRO22102572 Apple Music ROU…" at bounding box center [514, 135] width 545 height 20
click at [680, 127] on td "ROUNDER" at bounding box center [686, 135] width 109 height 20
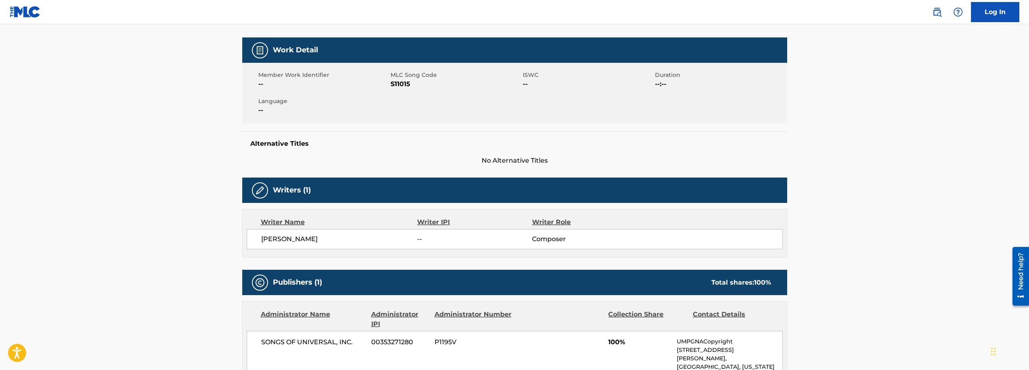
scroll to position [0, 0]
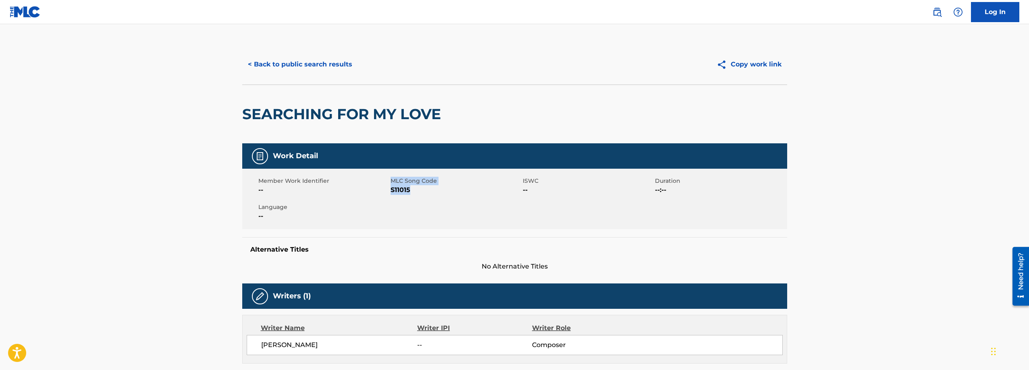
drag, startPoint x: 391, startPoint y: 179, endPoint x: 442, endPoint y: 192, distance: 52.8
click at [441, 192] on div "MLC Song Code S11015" at bounding box center [457, 186] width 132 height 18
click at [444, 193] on span "S11015" at bounding box center [456, 190] width 130 height 10
click at [335, 63] on button "< Back to public search results" at bounding box center [300, 64] width 116 height 20
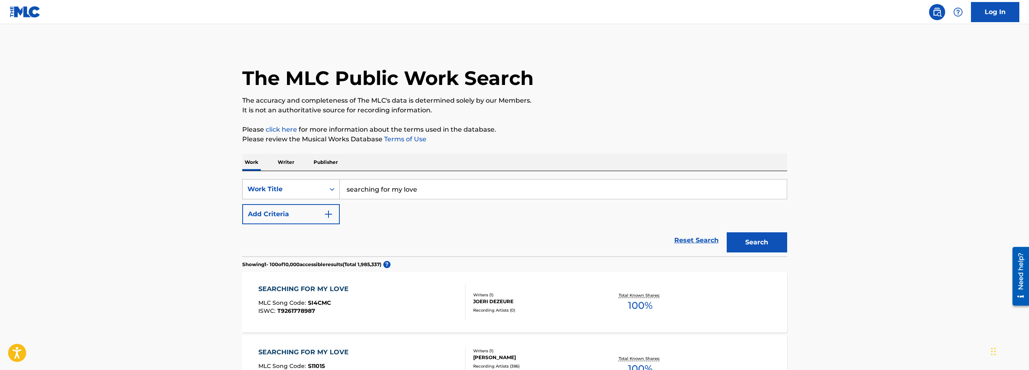
drag, startPoint x: 420, startPoint y: 189, endPoint x: 295, endPoint y: 191, distance: 124.9
click at [294, 190] on div "SearchWithCriteriad791a491-c61a-4aad-94a9-5f0f01b2ca54 Work Title searching for…" at bounding box center [514, 189] width 545 height 20
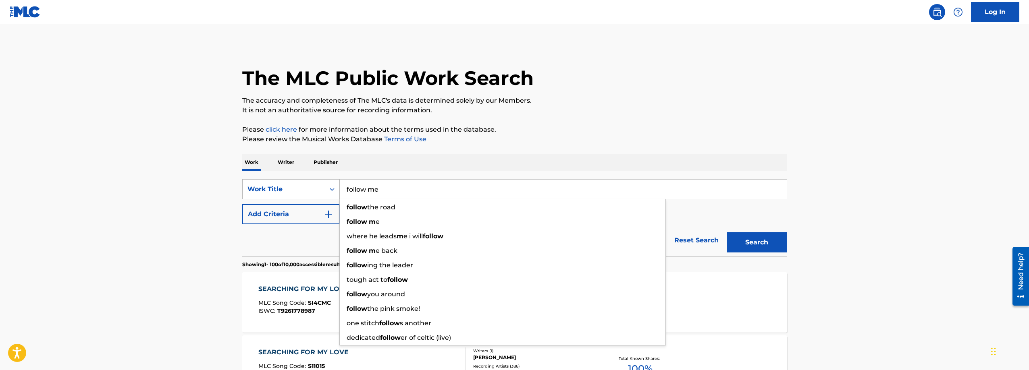
type input "follow me"
click at [727, 233] on button "Search" at bounding box center [757, 243] width 60 height 20
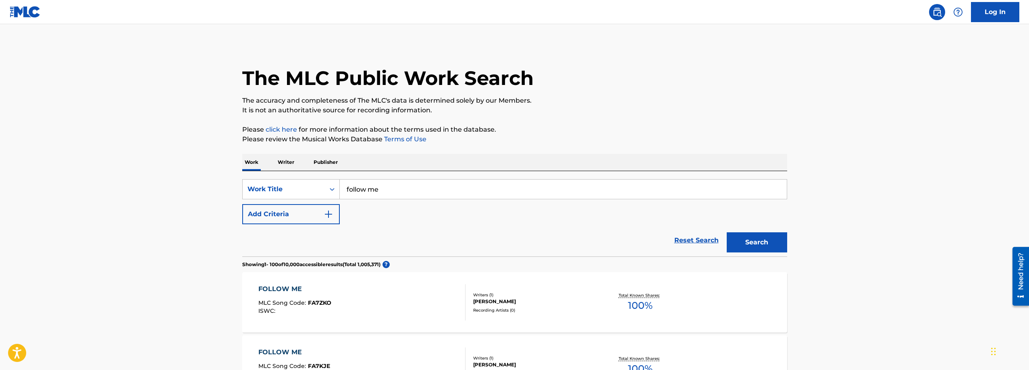
click at [310, 216] on button "Add Criteria" at bounding box center [291, 214] width 98 height 20
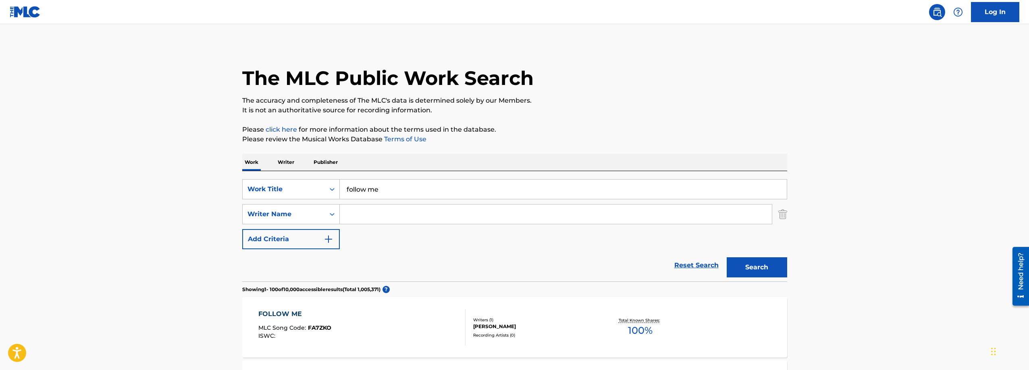
click at [372, 215] on input "Search Form" at bounding box center [556, 214] width 432 height 19
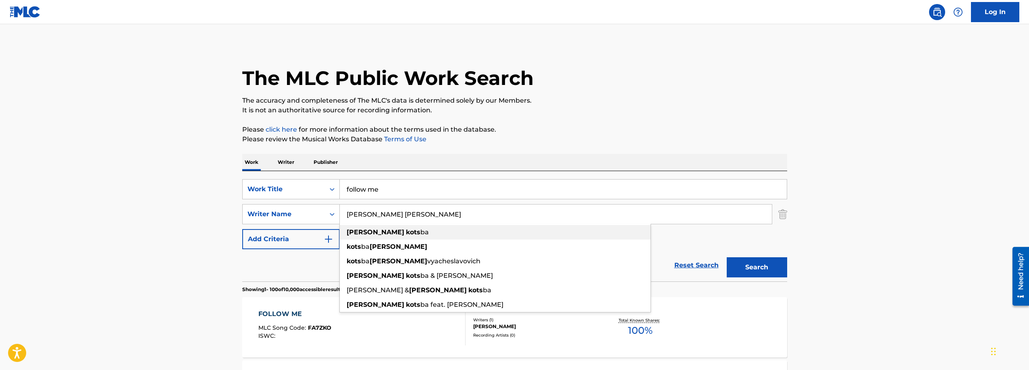
click at [385, 236] on div "[PERSON_NAME] [PERSON_NAME]" at bounding box center [495, 232] width 311 height 15
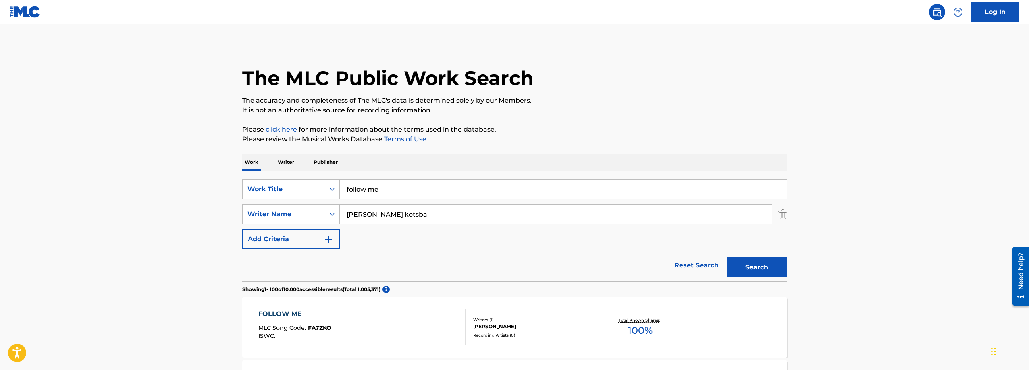
click at [748, 271] on button "Search" at bounding box center [757, 268] width 60 height 20
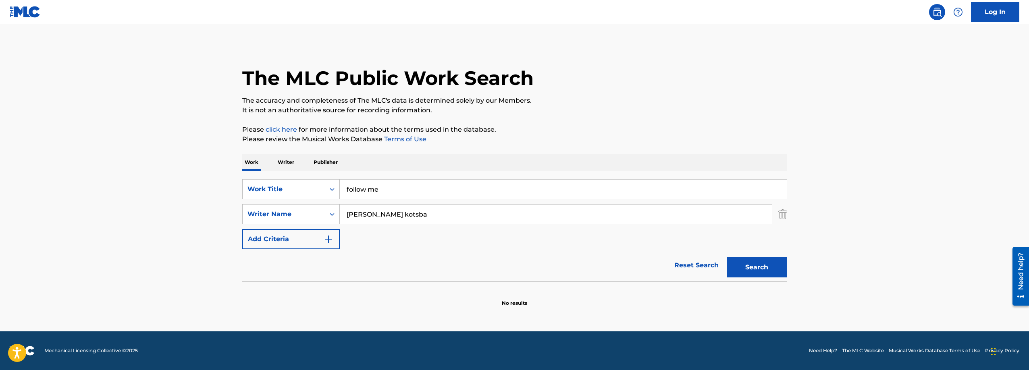
click at [758, 270] on button "Search" at bounding box center [757, 268] width 60 height 20
click at [364, 215] on input "[PERSON_NAME] kotsba" at bounding box center [556, 214] width 432 height 19
drag, startPoint x: 364, startPoint y: 215, endPoint x: 551, endPoint y: 221, distance: 187.1
click at [530, 221] on input "[PERSON_NAME] kotsba" at bounding box center [556, 214] width 432 height 19
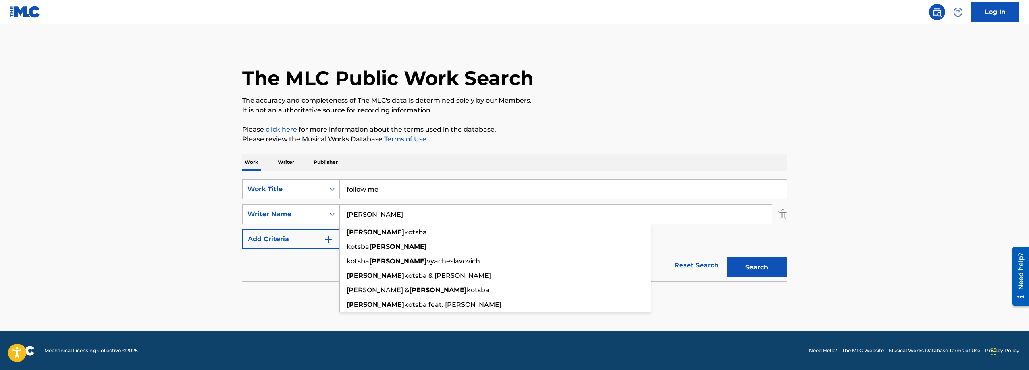
click at [727, 258] on button "Search" at bounding box center [757, 268] width 60 height 20
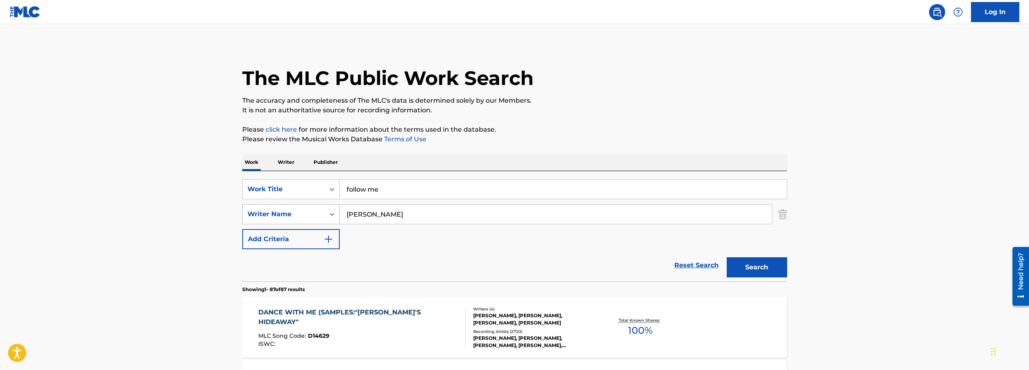
drag, startPoint x: 369, startPoint y: 218, endPoint x: 322, endPoint y: 214, distance: 47.3
click at [324, 214] on div "SearchWithCriteria86d8f7b2-2116-4adb-92bf-b2a886d91ffd Writer Name [PERSON_NAME]" at bounding box center [514, 214] width 545 height 20
paste input "Yur'[PERSON_NAME]"
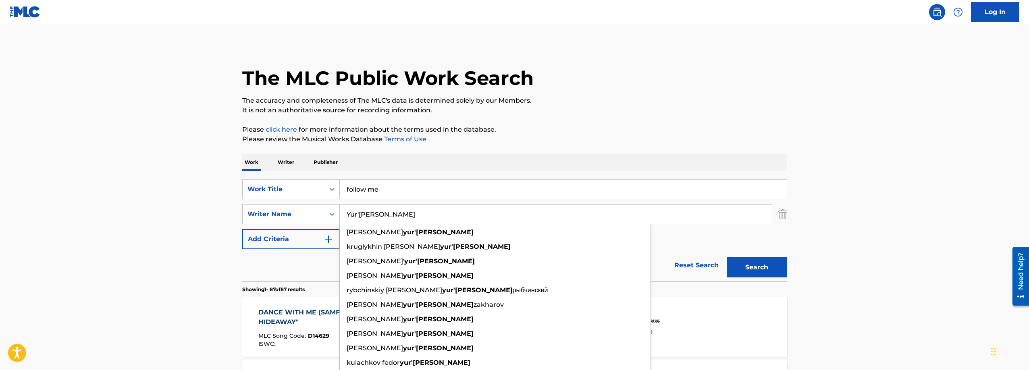
click at [759, 269] on button "Search" at bounding box center [757, 268] width 60 height 20
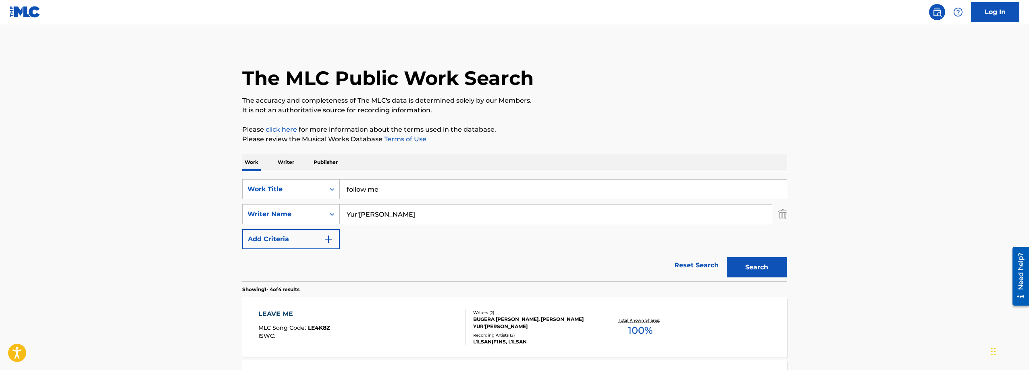
click at [370, 214] on input "Yur'[PERSON_NAME]" at bounding box center [556, 214] width 432 height 19
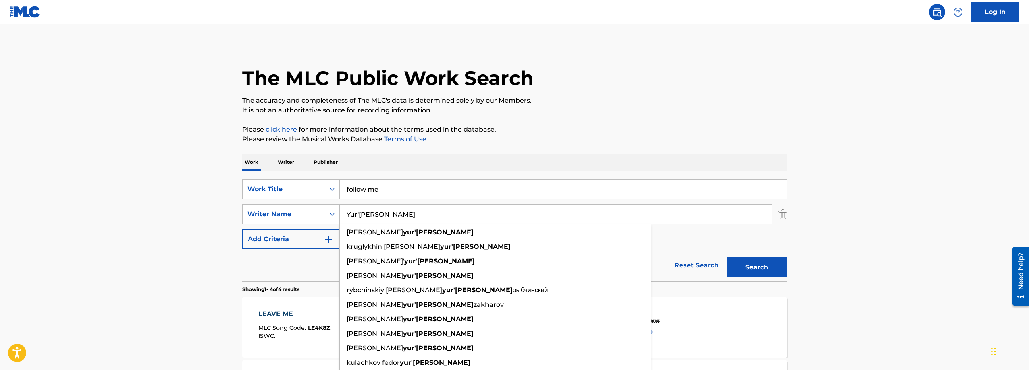
paste input "[PERSON_NAME]"
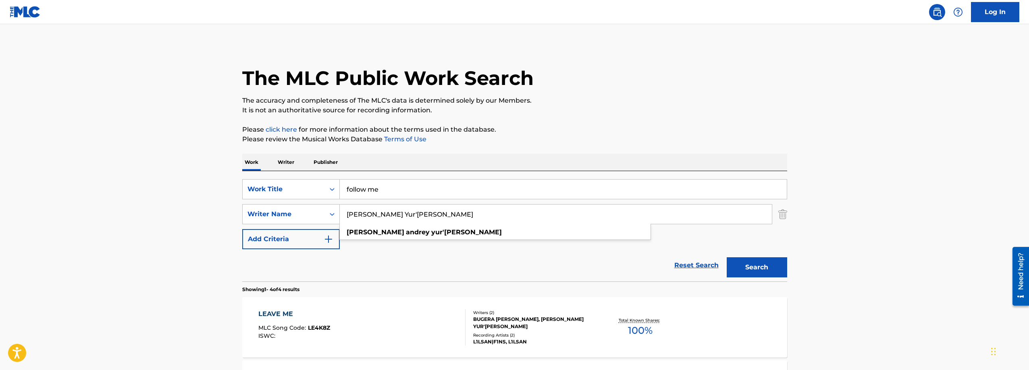
type input "[PERSON_NAME] Yur'[PERSON_NAME]"
click at [727, 258] on button "Search" at bounding box center [757, 268] width 60 height 20
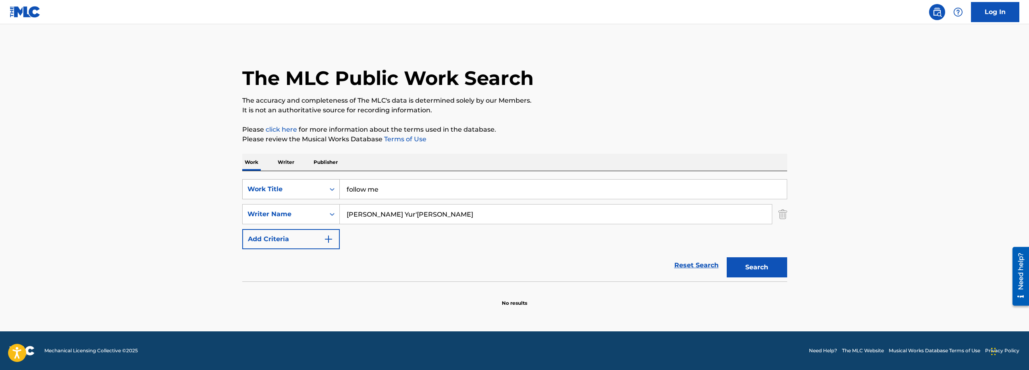
drag, startPoint x: 354, startPoint y: 187, endPoint x: 301, endPoint y: 187, distance: 53.2
click at [299, 186] on div "SearchWithCriteriad791a491-c61a-4aad-94a9-5f0f01b2ca54 Work Title follow me" at bounding box center [514, 189] width 545 height 20
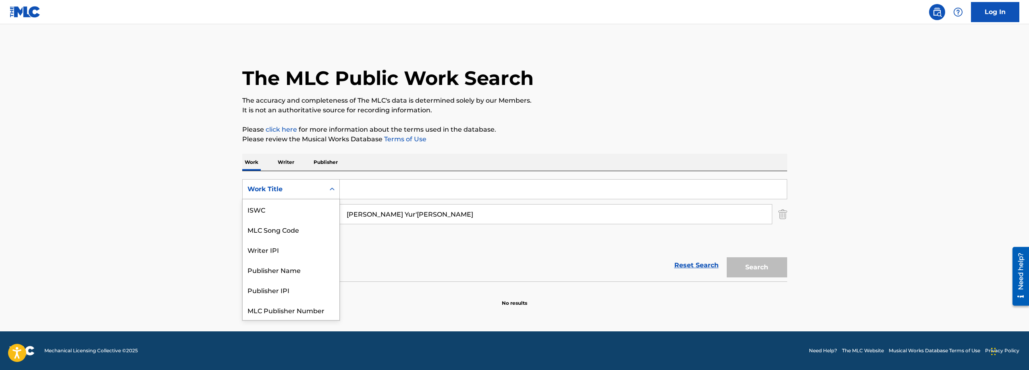
click at [307, 190] on div "Work Title" at bounding box center [283, 190] width 73 height 10
drag, startPoint x: 308, startPoint y: 191, endPoint x: 328, endPoint y: 191, distance: 19.7
click at [308, 191] on div "Work Title" at bounding box center [283, 190] width 73 height 10
click at [291, 189] on div "Work Title" at bounding box center [283, 190] width 73 height 10
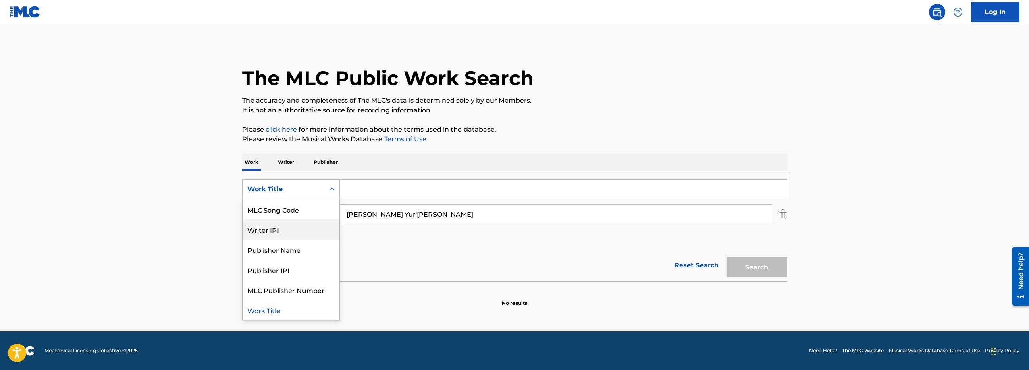
scroll to position [0, 0]
click at [310, 180] on div "Work Title" at bounding box center [291, 189] width 98 height 20
click at [780, 214] on img "Search Form" at bounding box center [782, 214] width 9 height 20
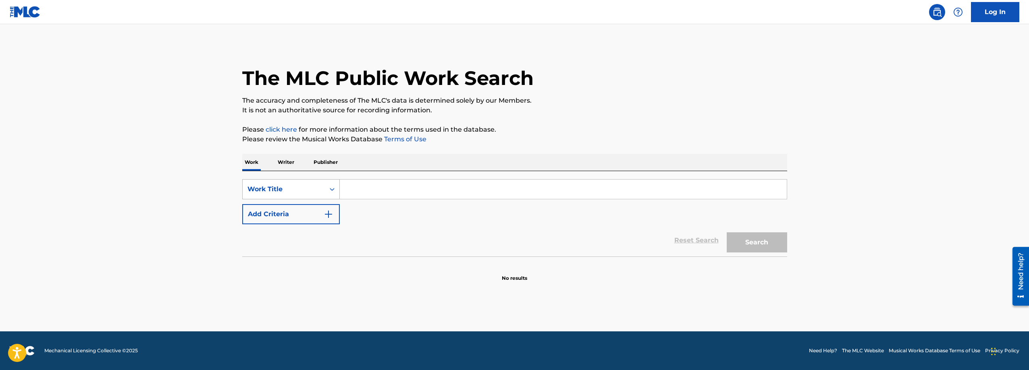
click at [290, 192] on div "Work Title" at bounding box center [283, 190] width 73 height 10
click at [286, 210] on div "Writer Name" at bounding box center [291, 210] width 97 height 20
click at [373, 189] on input "Search Form" at bounding box center [563, 189] width 447 height 19
paste input "[PERSON_NAME] Yur'[PERSON_NAME]"
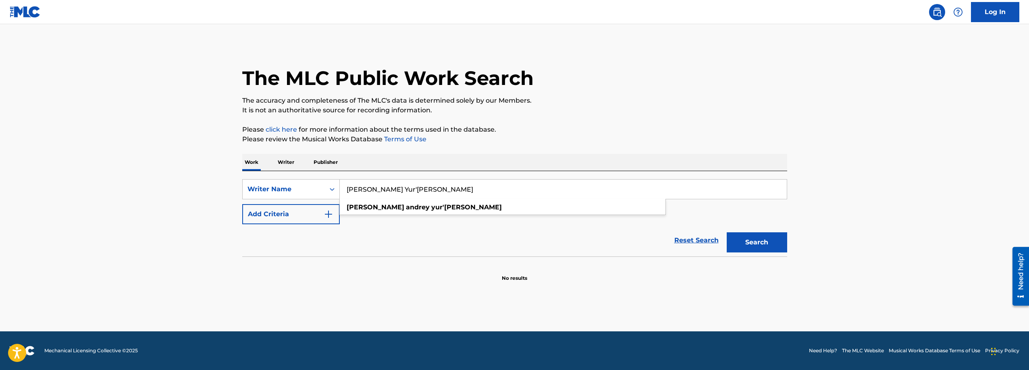
type input "[PERSON_NAME] Yur'[PERSON_NAME]"
click at [774, 244] on button "Search" at bounding box center [757, 243] width 60 height 20
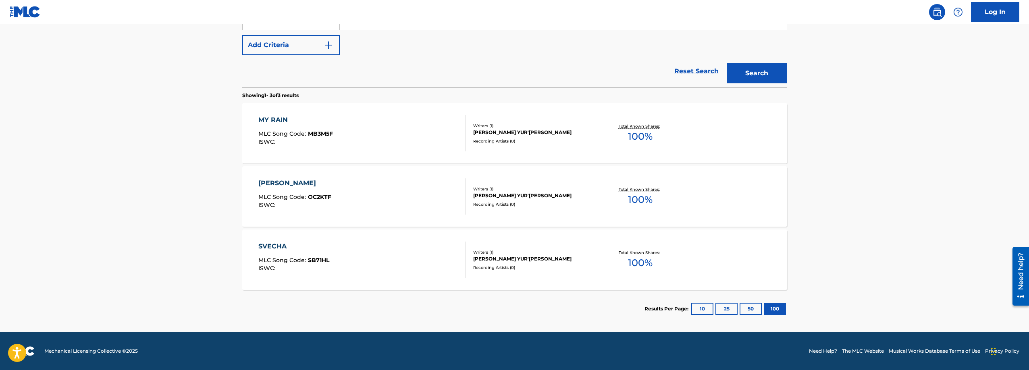
scroll to position [170, 0]
click at [528, 133] on div "[PERSON_NAME] YUR'[PERSON_NAME]" at bounding box center [534, 132] width 122 height 7
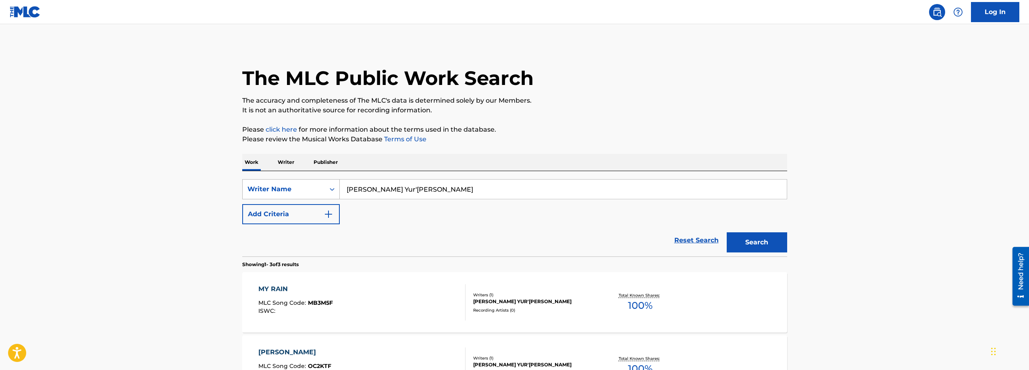
click at [289, 189] on div "Writer Name" at bounding box center [283, 190] width 73 height 10
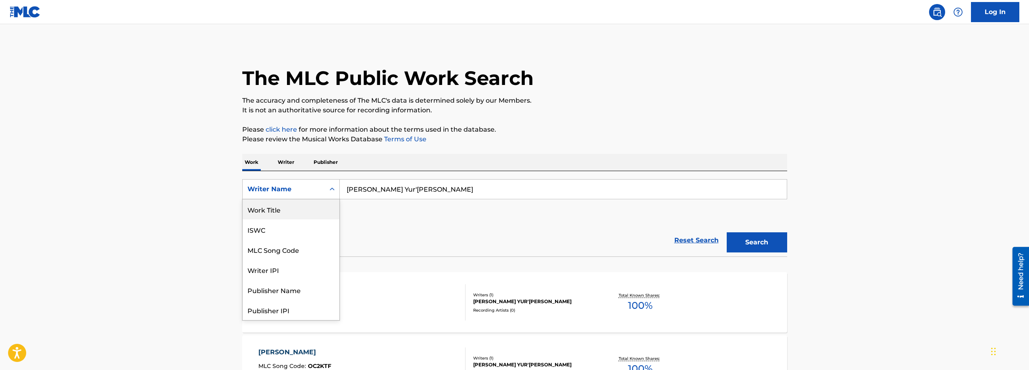
click at [293, 214] on div "Work Title" at bounding box center [291, 210] width 97 height 20
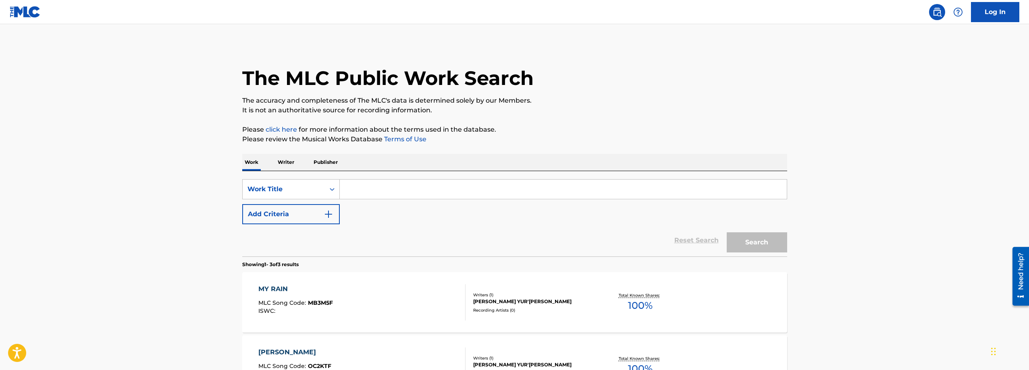
click at [416, 194] on input "Search Form" at bounding box center [563, 189] width 447 height 19
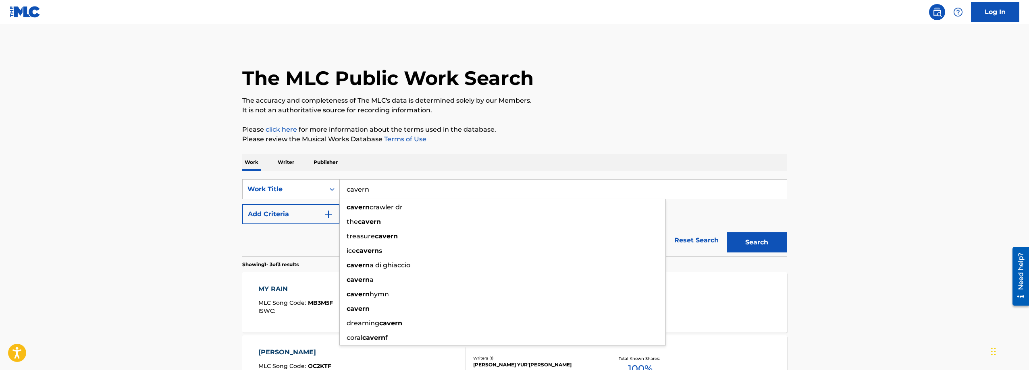
type input "cavern"
click at [727, 233] on button "Search" at bounding box center [757, 243] width 60 height 20
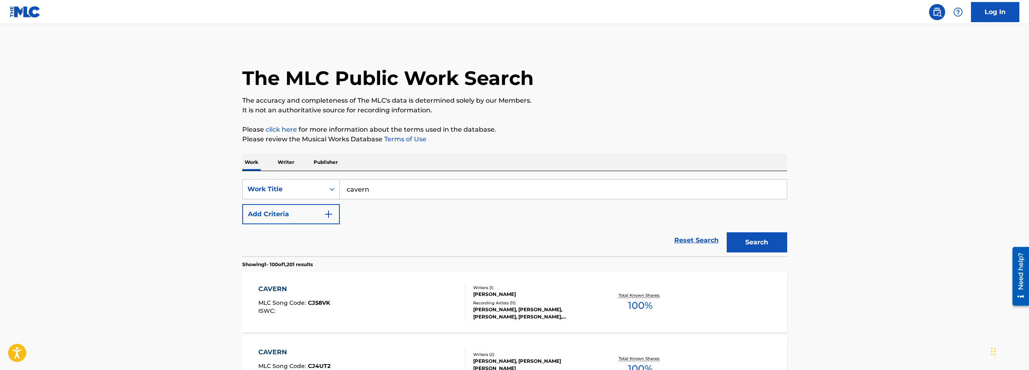
scroll to position [5950, 0]
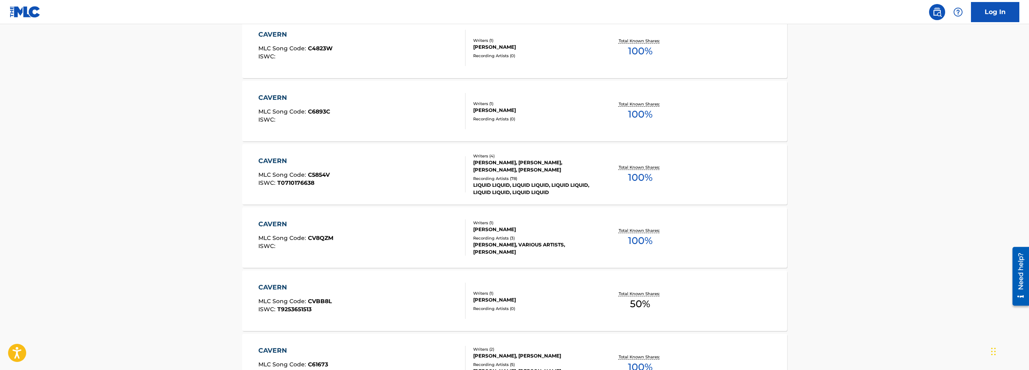
click at [333, 178] on div "CAVERN MLC Song Code : C5854V ISWC : T0710176638" at bounding box center [361, 174] width 207 height 36
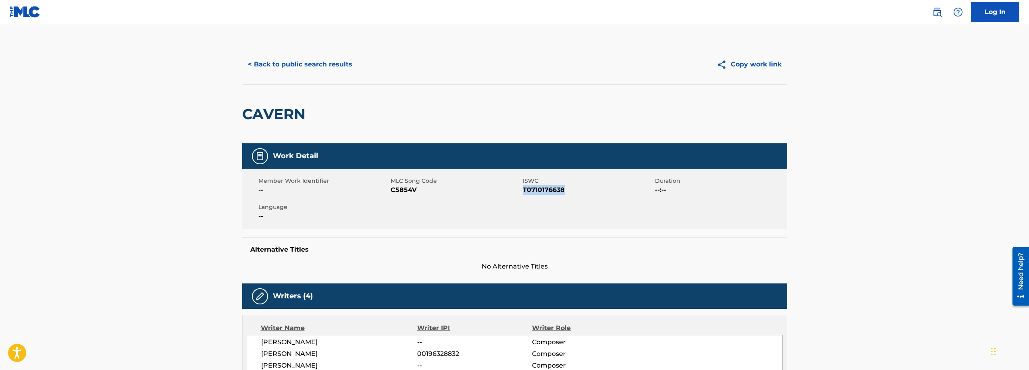
drag, startPoint x: 523, startPoint y: 189, endPoint x: 574, endPoint y: 186, distance: 51.3
click at [574, 186] on span "T0710176638" at bounding box center [588, 190] width 130 height 10
copy span "T0710176638"
click at [310, 59] on button "< Back to public search results" at bounding box center [300, 64] width 116 height 20
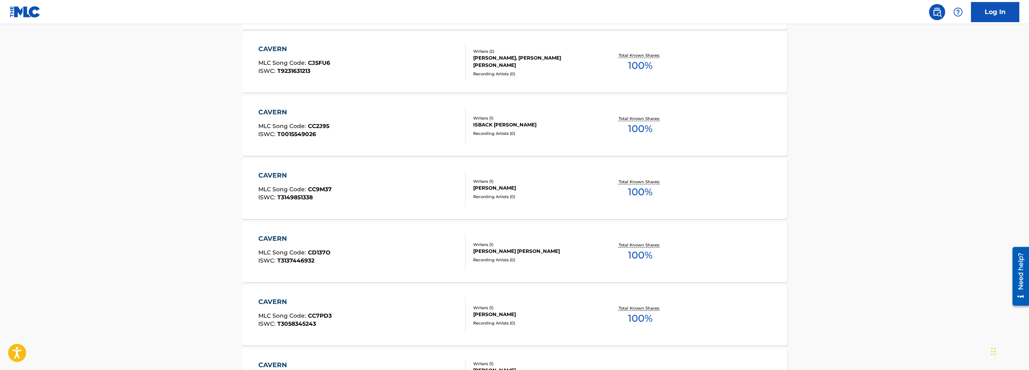
scroll to position [4520, 0]
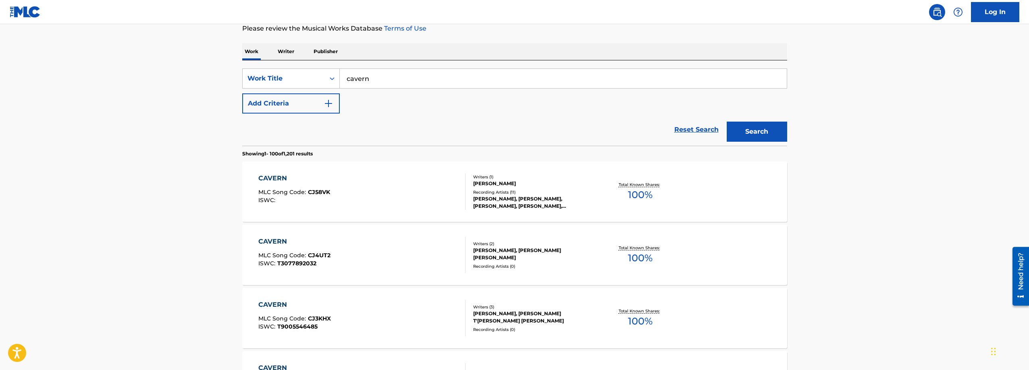
scroll to position [0, 0]
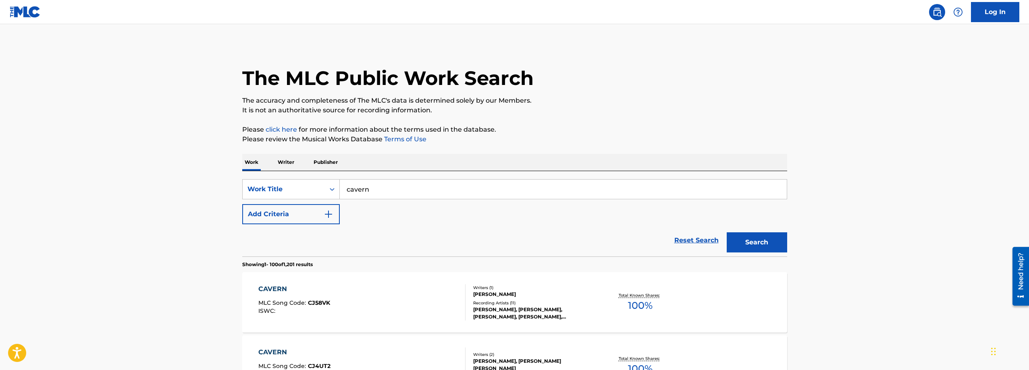
click at [369, 191] on input "cavern" at bounding box center [563, 189] width 447 height 19
click at [370, 191] on input "cavern" at bounding box center [563, 189] width 447 height 19
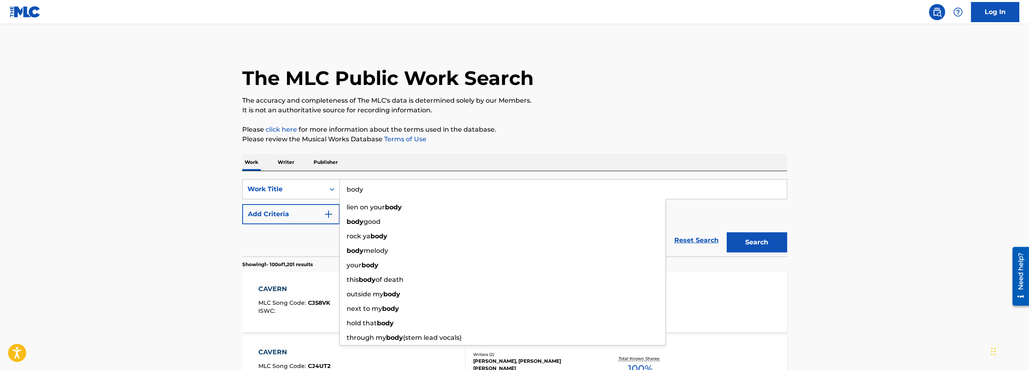
type input "body"
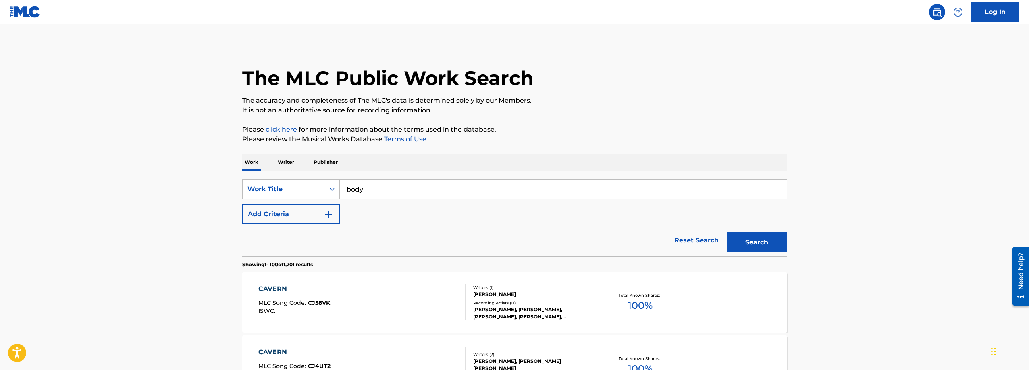
click at [310, 214] on button "Add Criteria" at bounding box center [291, 214] width 98 height 20
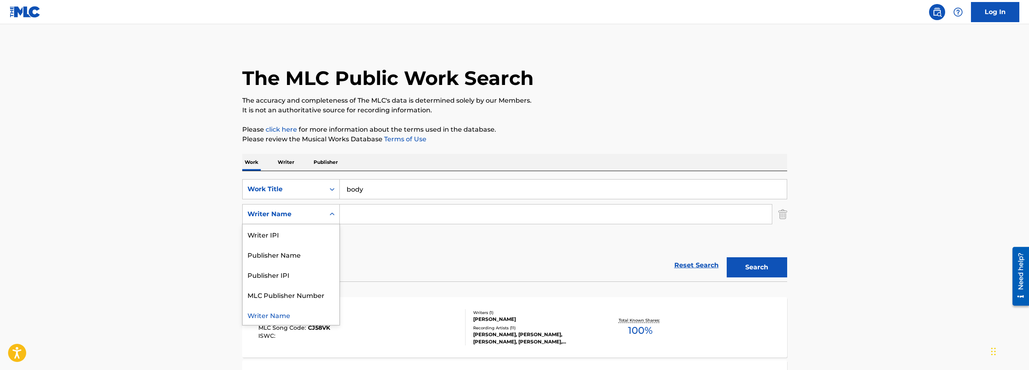
click at [306, 212] on div "Writer Name" at bounding box center [283, 215] width 73 height 10
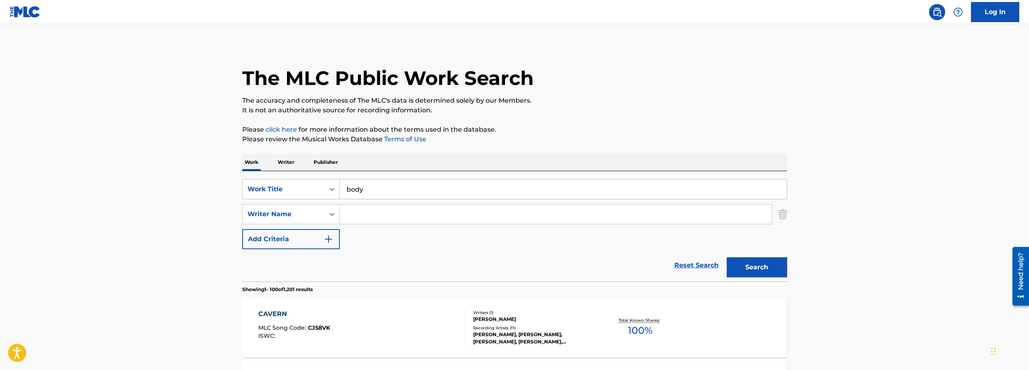
click at [377, 214] on input "Search Form" at bounding box center [556, 214] width 432 height 19
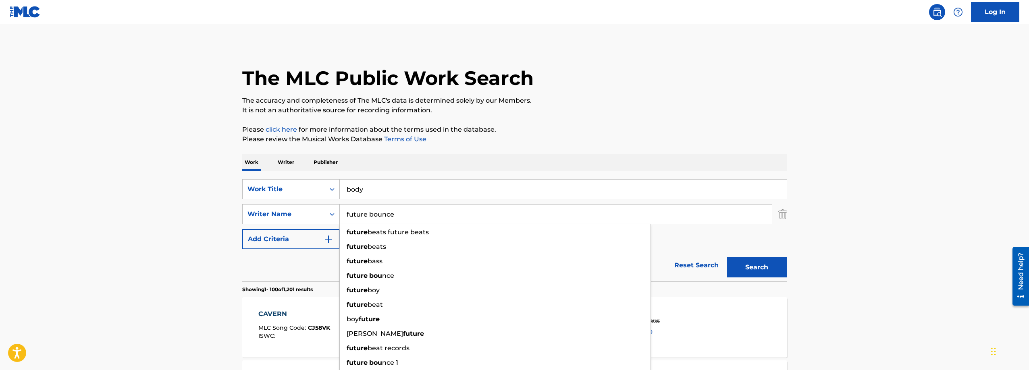
click at [727, 258] on button "Search" at bounding box center [757, 268] width 60 height 20
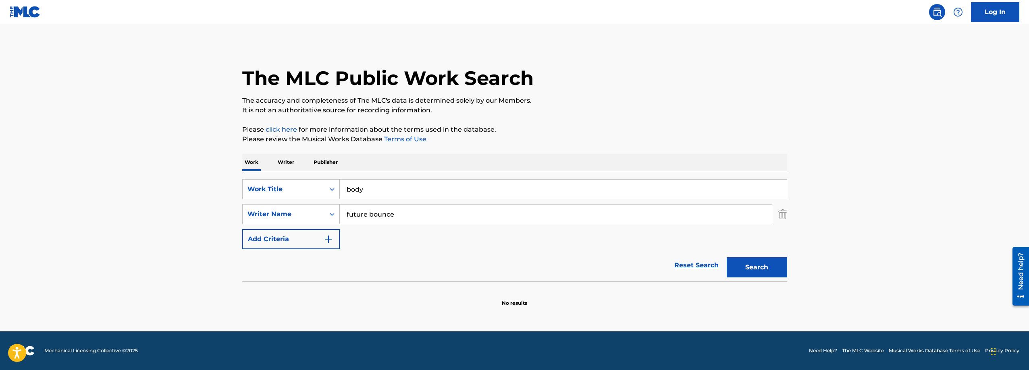
click at [366, 214] on input "future bounce" at bounding box center [556, 214] width 432 height 19
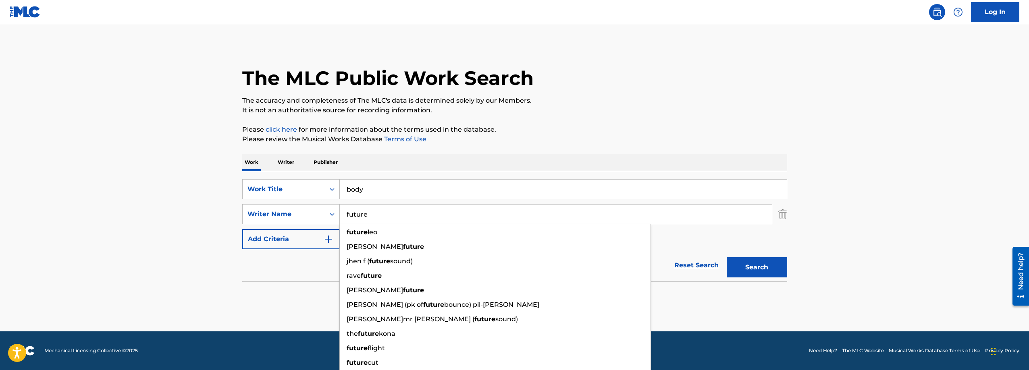
type input "future"
click at [727, 258] on button "Search" at bounding box center [757, 268] width 60 height 20
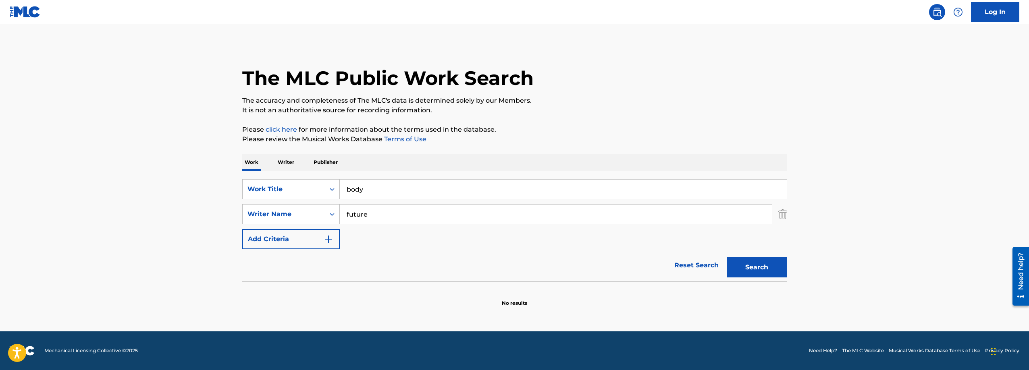
click at [366, 214] on input "future" at bounding box center [556, 214] width 432 height 19
click at [727, 258] on button "Search" at bounding box center [757, 268] width 60 height 20
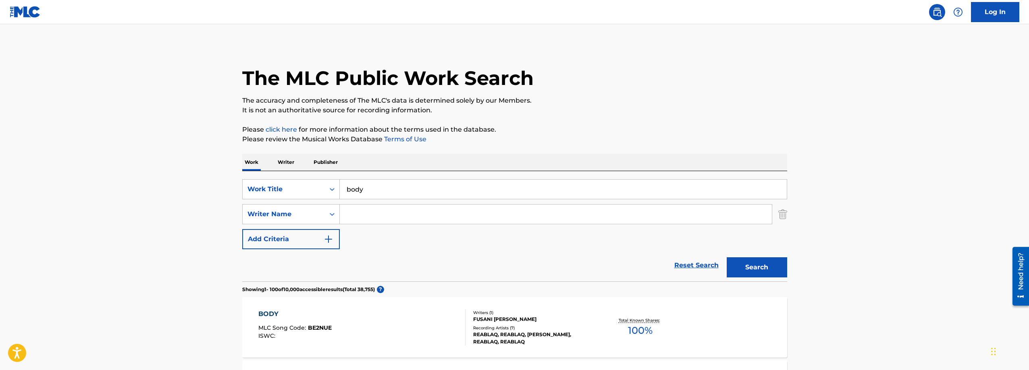
click at [376, 217] on input "Search Form" at bounding box center [556, 214] width 432 height 19
click at [326, 216] on div "Search Form" at bounding box center [332, 214] width 15 height 15
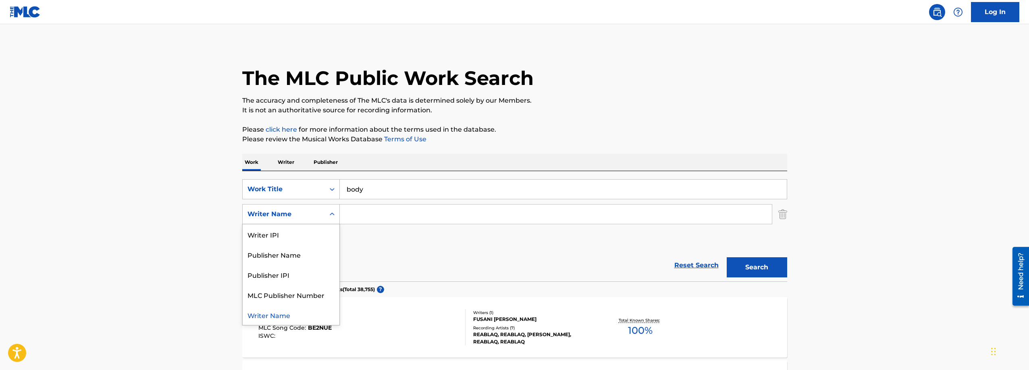
click at [361, 216] on input "Search Form" at bounding box center [556, 214] width 432 height 19
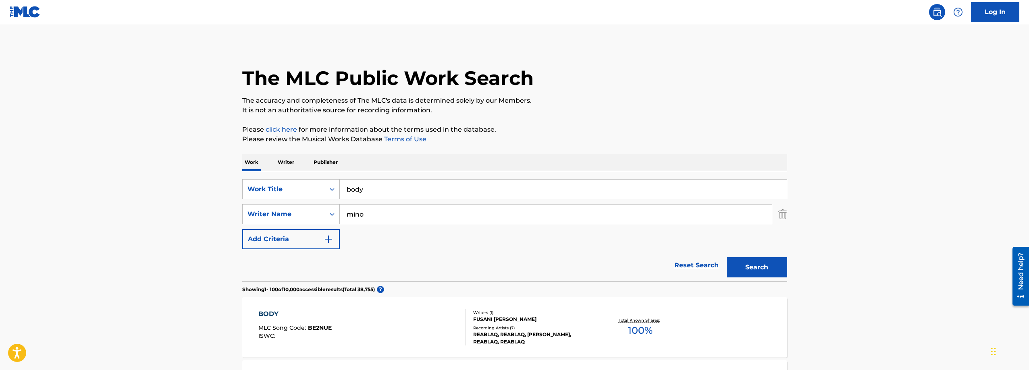
type input "mino"
click at [727, 258] on button "Search" at bounding box center [757, 268] width 60 height 20
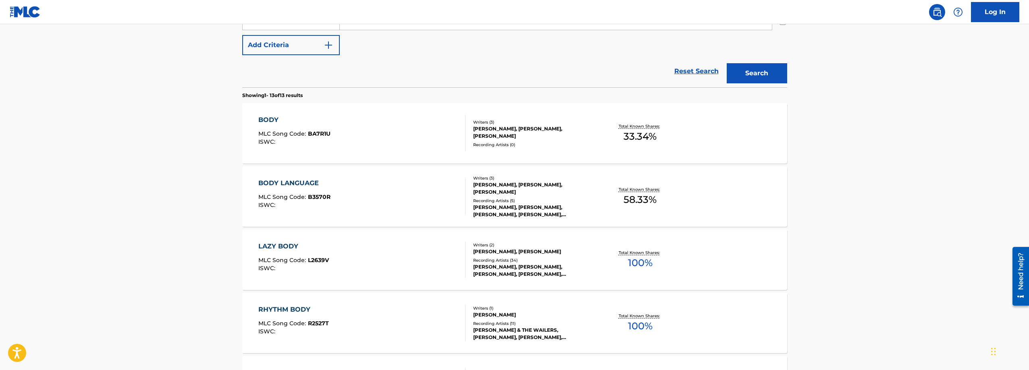
scroll to position [202, 0]
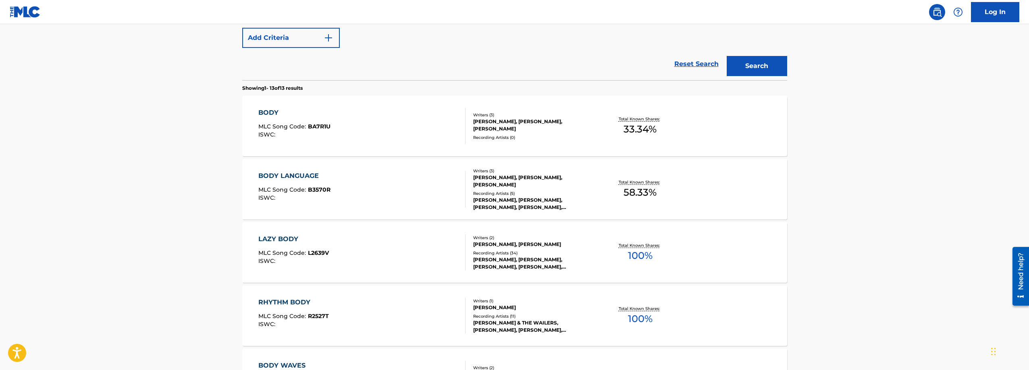
click at [522, 125] on div "[PERSON_NAME], [PERSON_NAME], [PERSON_NAME]" at bounding box center [534, 125] width 122 height 15
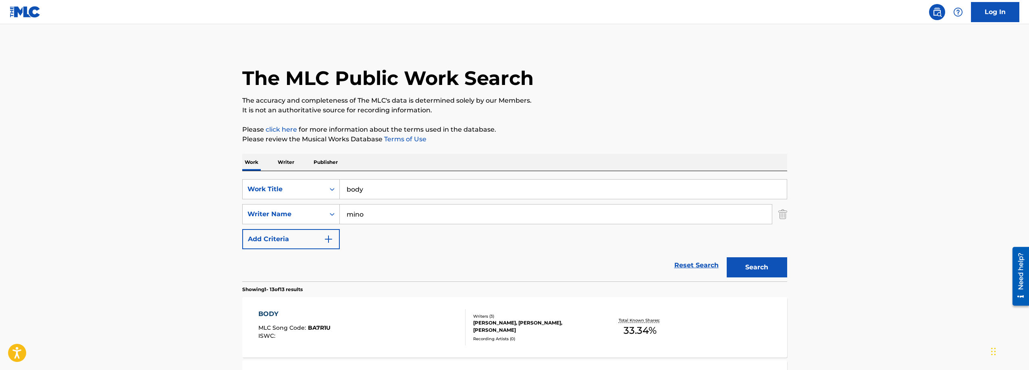
click at [374, 218] on input "mino" at bounding box center [556, 214] width 432 height 19
click at [374, 216] on input "mino" at bounding box center [556, 214] width 432 height 19
click at [369, 214] on input "mino" at bounding box center [556, 214] width 432 height 19
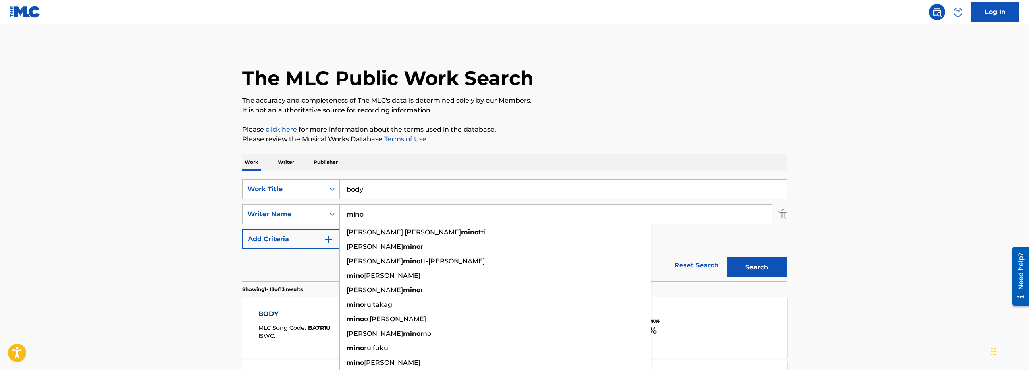
click at [369, 214] on input "mino" at bounding box center [556, 214] width 432 height 19
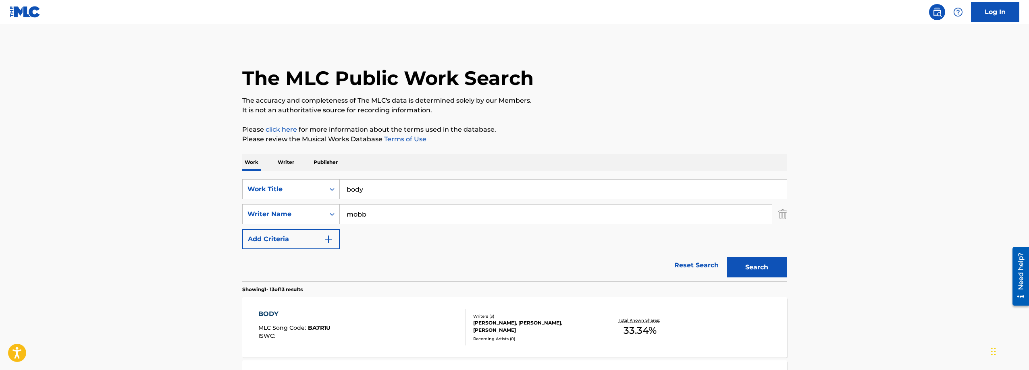
type input "mobb"
click at [727, 258] on button "Search" at bounding box center [757, 268] width 60 height 20
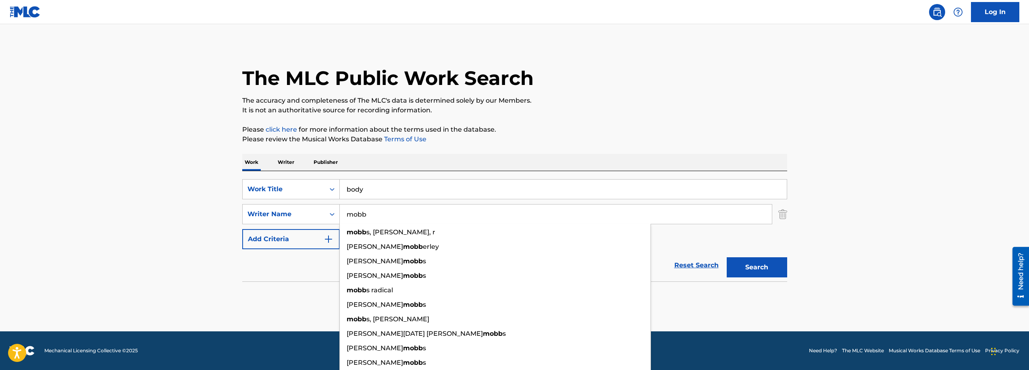
click at [764, 267] on button "Search" at bounding box center [757, 268] width 60 height 20
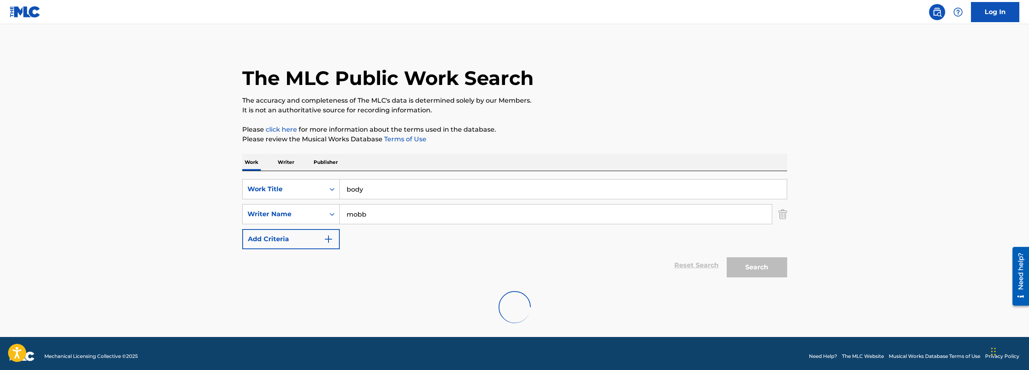
click at [880, 239] on main "The MLC Public Work Search The accuracy and completeness of The MLC's data is d…" at bounding box center [514, 180] width 1029 height 313
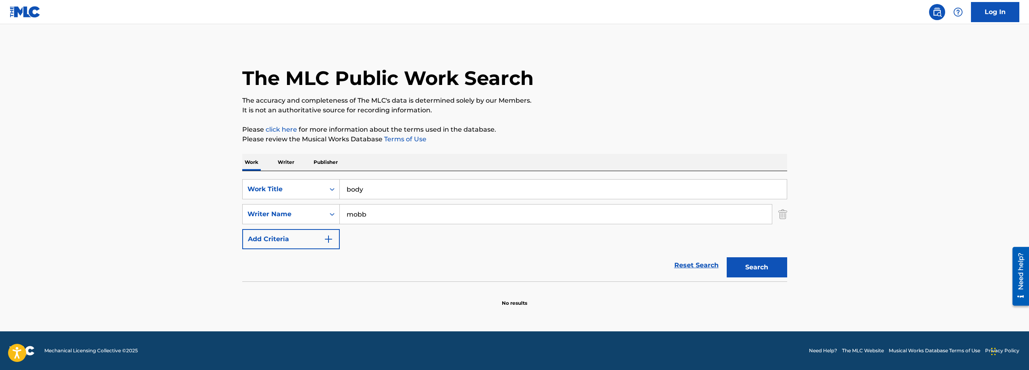
click at [408, 216] on input "mobb" at bounding box center [556, 214] width 432 height 19
click at [401, 215] on input "Search Form" at bounding box center [556, 214] width 432 height 19
type input "mino"
click at [727, 258] on button "Search" at bounding box center [757, 268] width 60 height 20
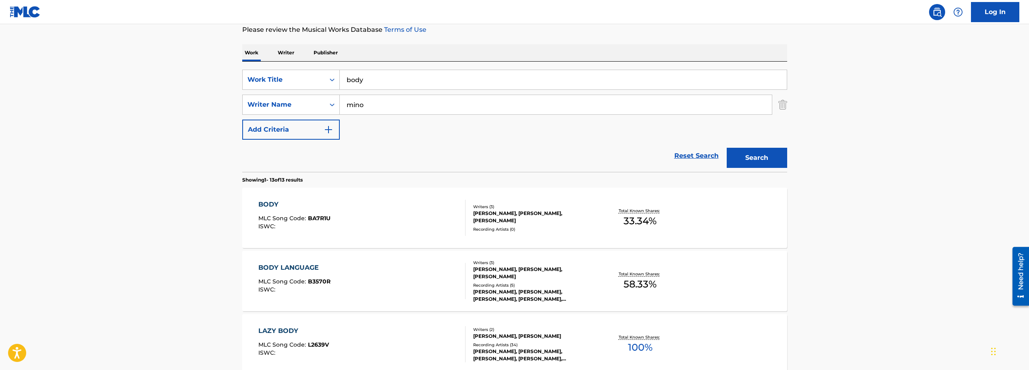
scroll to position [121, 0]
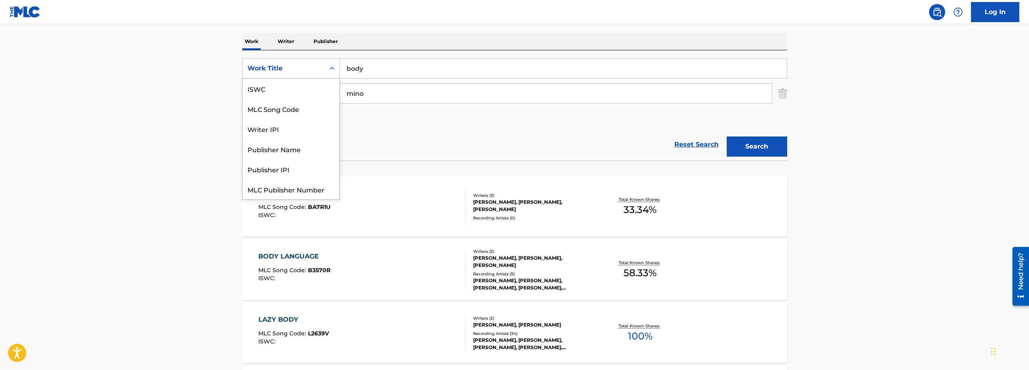
click at [310, 76] on div "Work Title" at bounding box center [291, 68] width 98 height 20
click at [287, 97] on div "ISWC" at bounding box center [291, 89] width 97 height 20
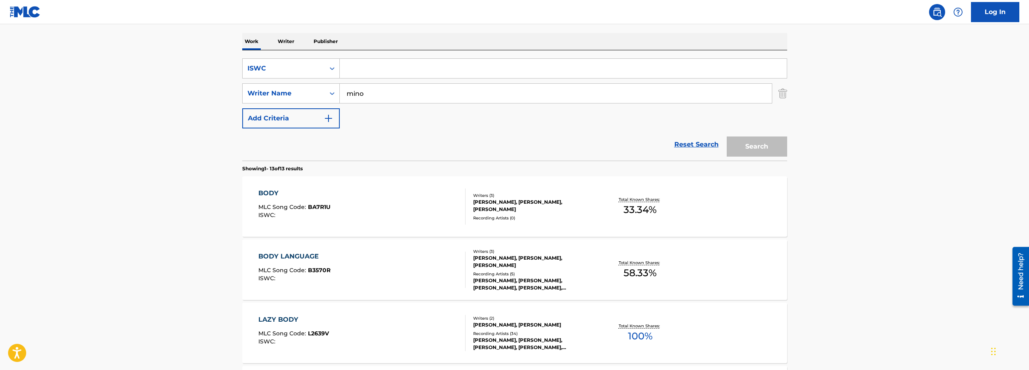
click at [371, 67] on input "Search Form" at bounding box center [563, 68] width 447 height 19
paste input "T0370049527"
type input "T0370049527"
click at [370, 94] on input "mino" at bounding box center [556, 93] width 432 height 19
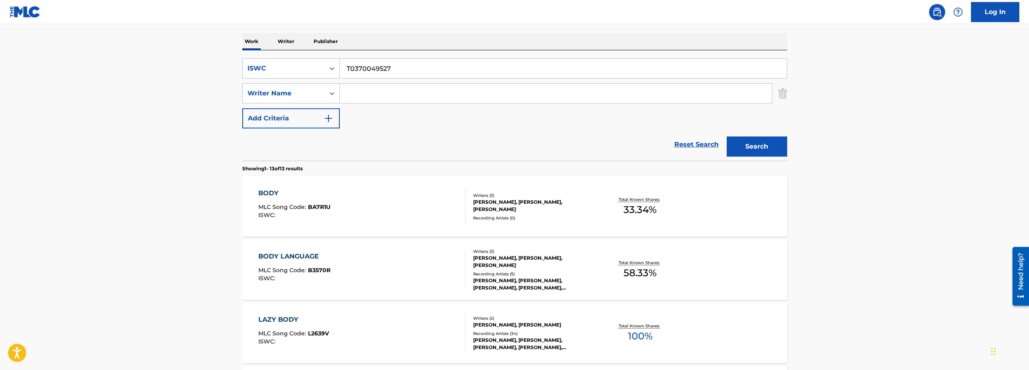
click at [763, 149] on button "Search" at bounding box center [757, 147] width 60 height 20
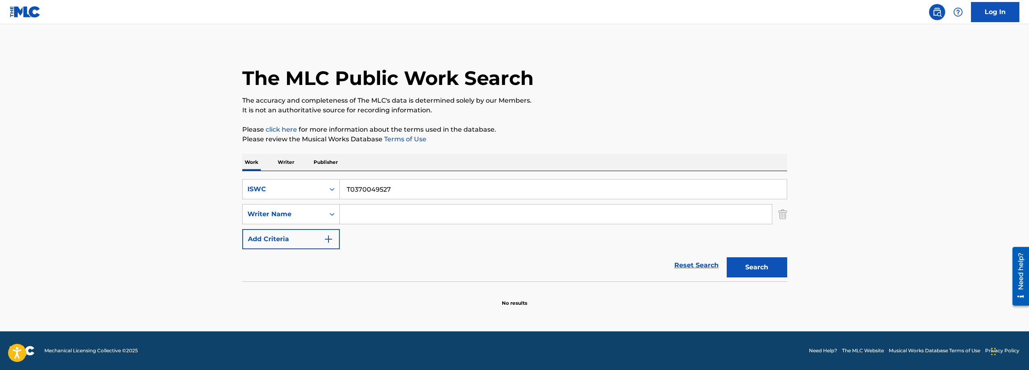
click at [756, 264] on button "Search" at bounding box center [757, 268] width 60 height 20
